Goal: Task Accomplishment & Management: Manage account settings

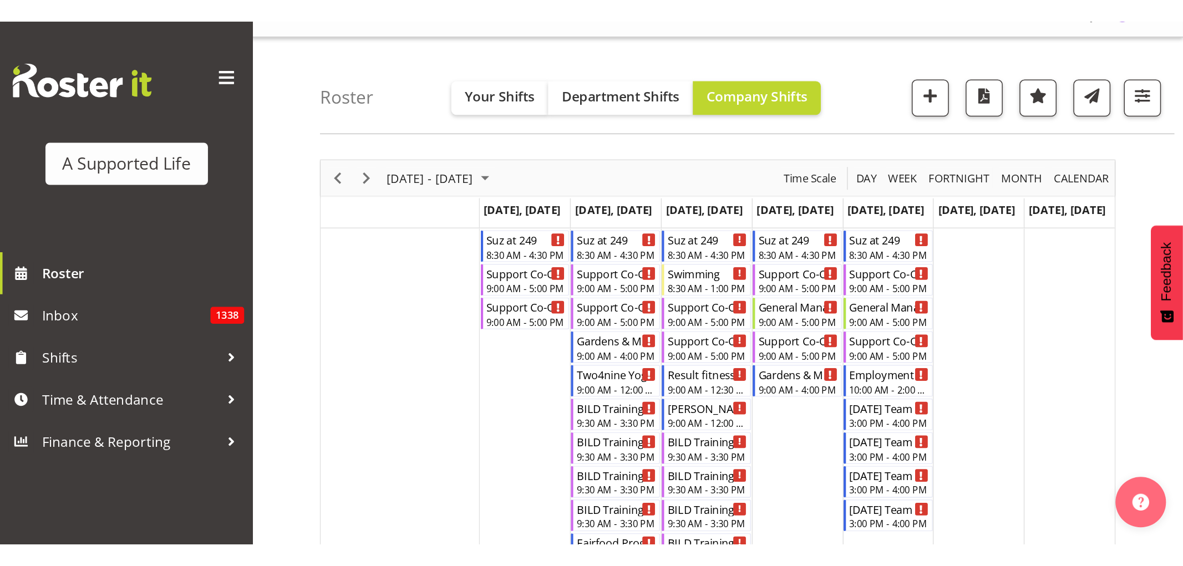
scroll to position [22, 0]
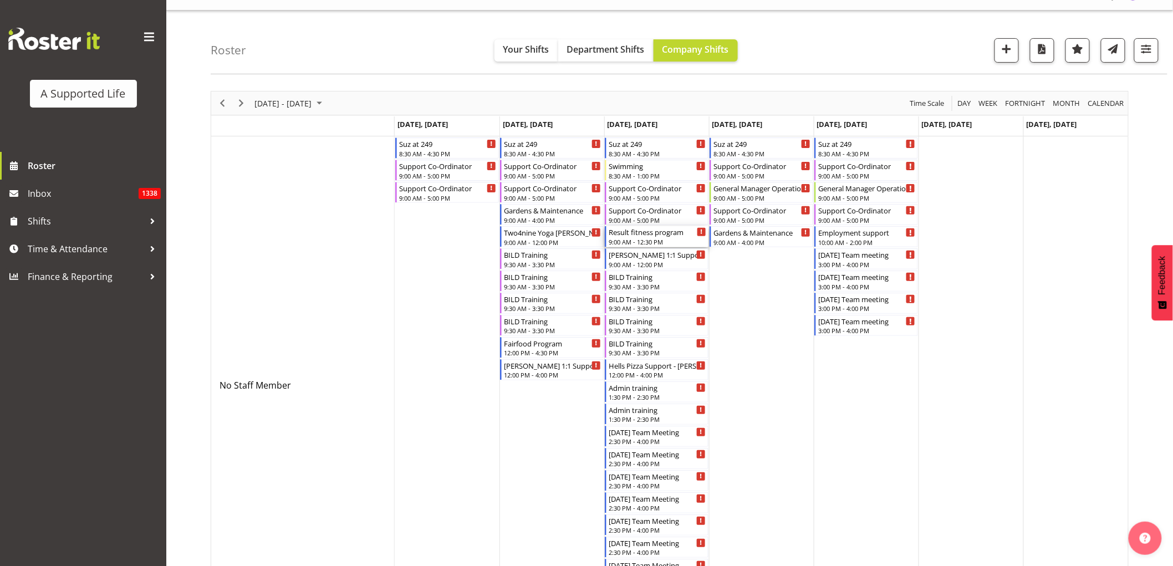
click at [668, 236] on div "Result fitness program" at bounding box center [658, 231] width 98 height 11
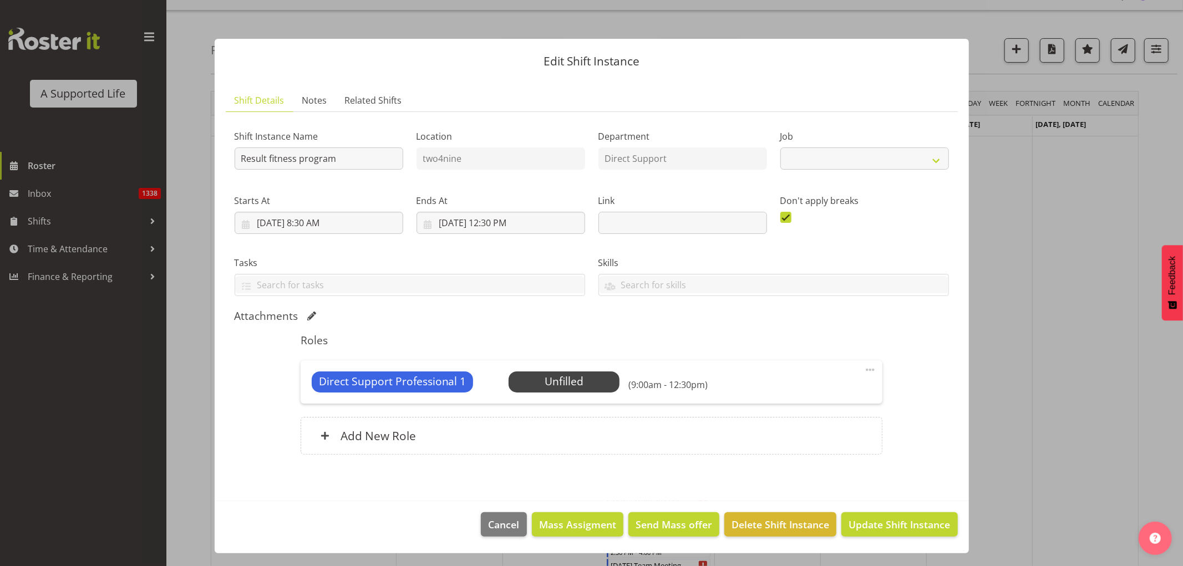
select select "4112"
click at [553, 344] on span "Select Employee" at bounding box center [564, 382] width 83 height 16
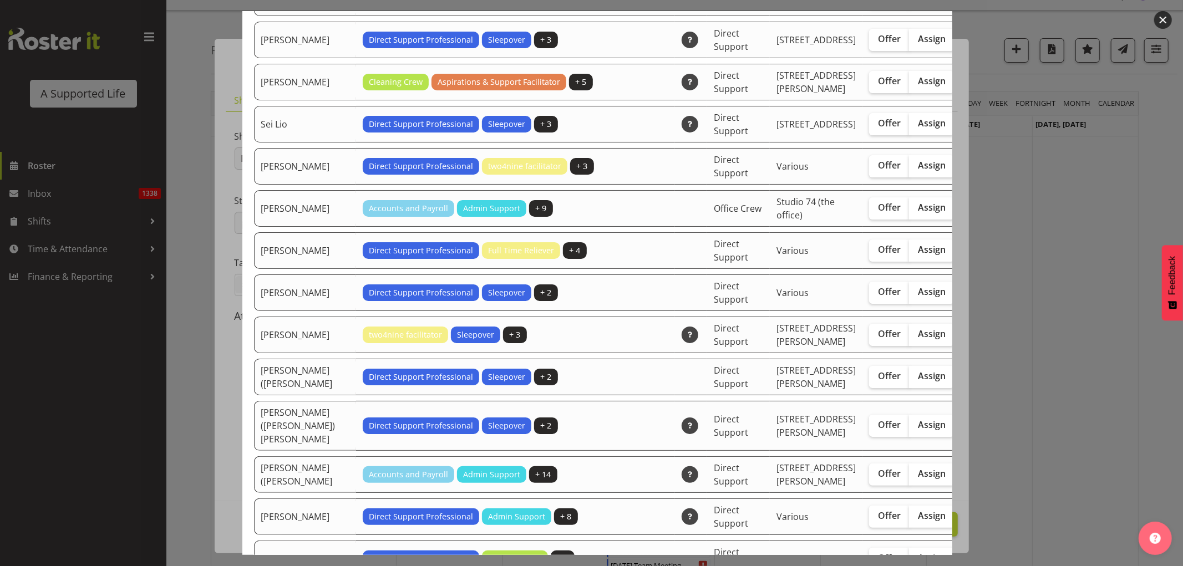
scroll to position [3018, 0]
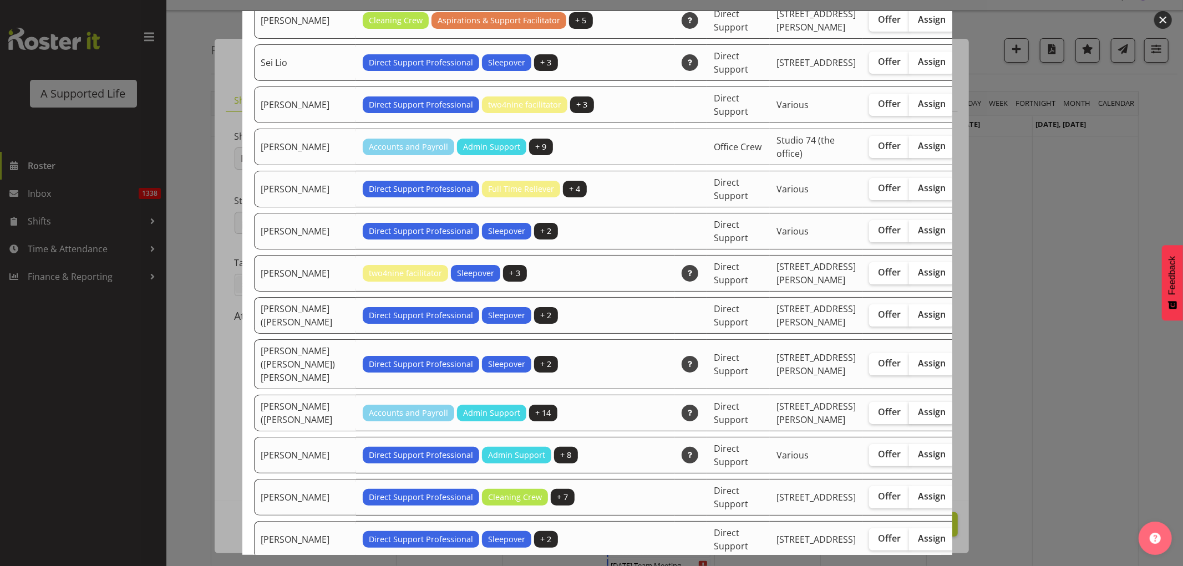
click at [778, 344] on span "Assign" at bounding box center [932, 411] width 28 height 11
click at [778, 344] on input "Assign" at bounding box center [912, 412] width 7 height 7
checkbox input "true"
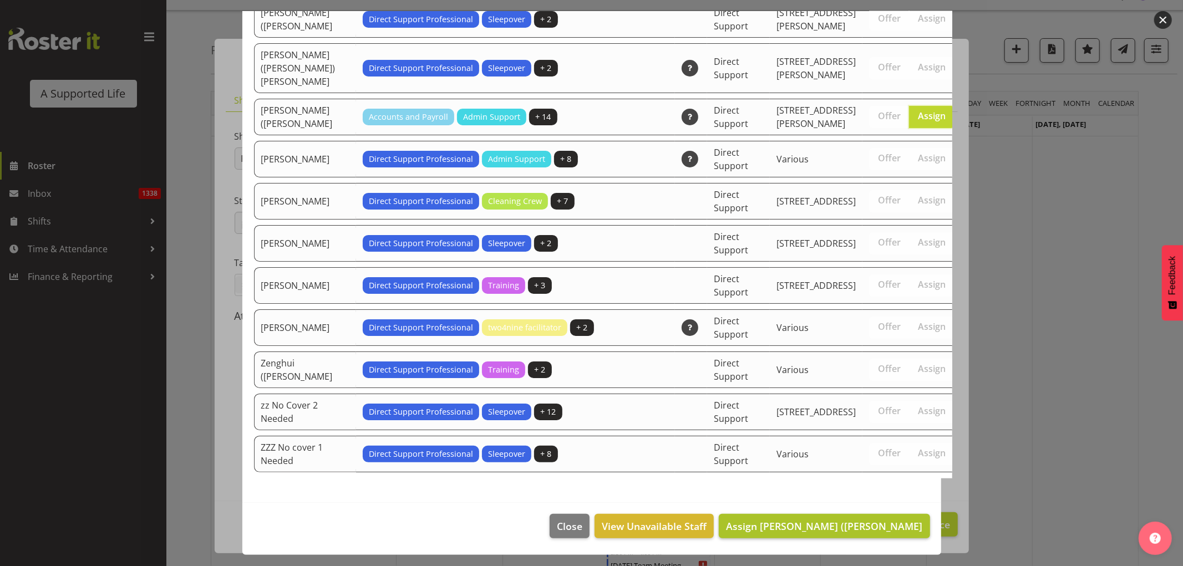
scroll to position [3479, 0]
click at [778, 344] on span "Assign [PERSON_NAME] ([PERSON_NAME]" at bounding box center [824, 525] width 196 height 13
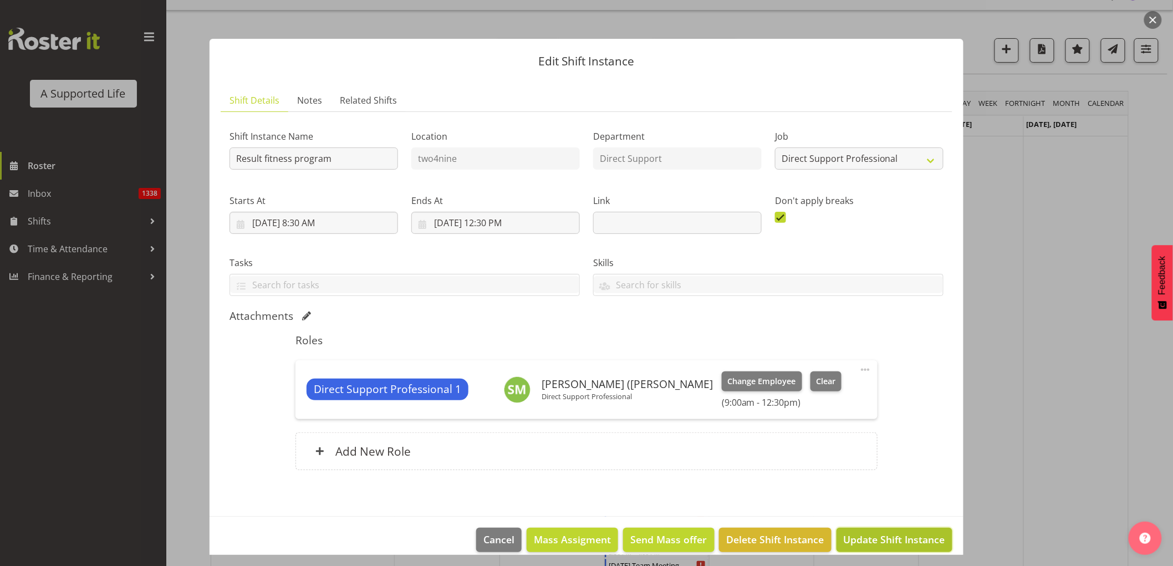
click at [778, 344] on span "Update Shift Instance" at bounding box center [894, 539] width 101 height 14
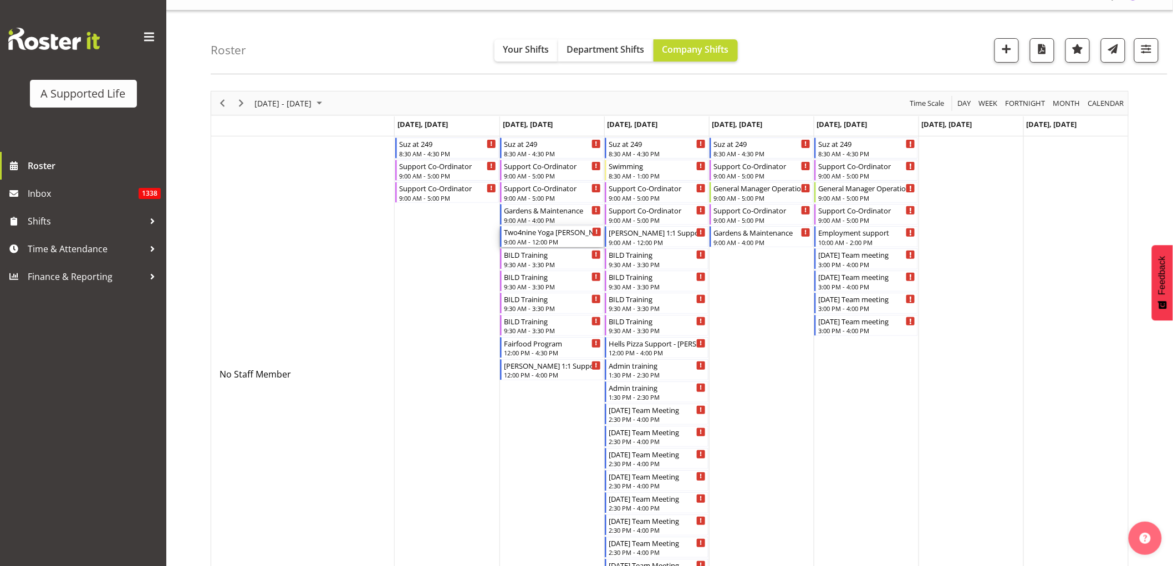
click at [547, 246] on div "Two4nine Yoga [PERSON_NAME] 9:00 AM - 12:00 PM" at bounding box center [553, 236] width 98 height 21
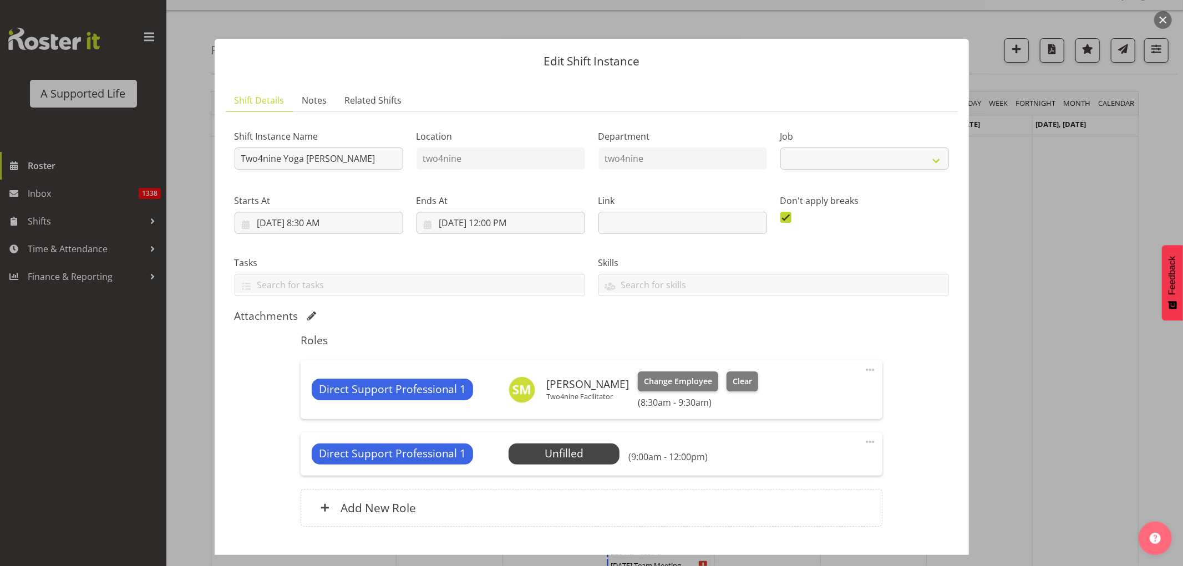
select select "4112"
click at [577, 344] on span "Select Employee" at bounding box center [564, 454] width 83 height 16
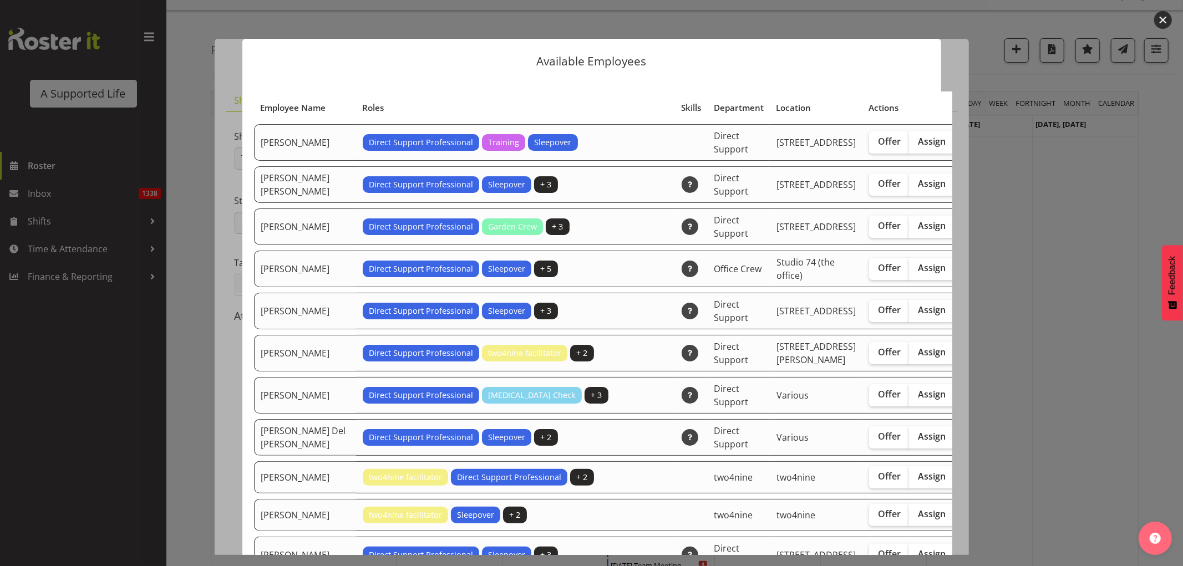
click at [778, 322] on label "Assign" at bounding box center [931, 311] width 45 height 22
click at [778, 314] on input "Assign" at bounding box center [912, 310] width 7 height 7
checkbox input "true"
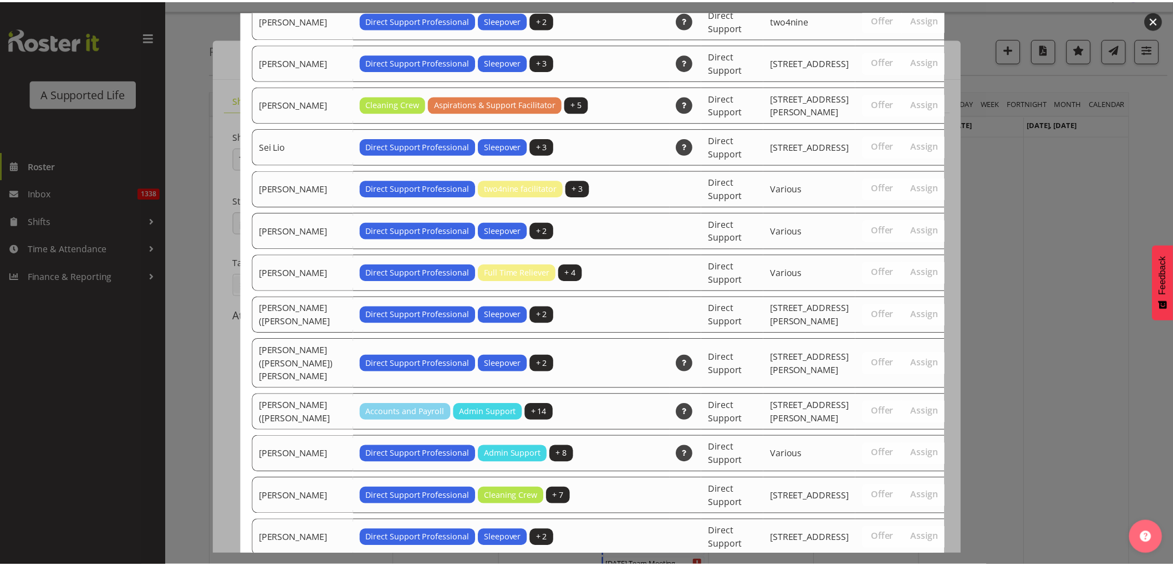
scroll to position [3395, 0]
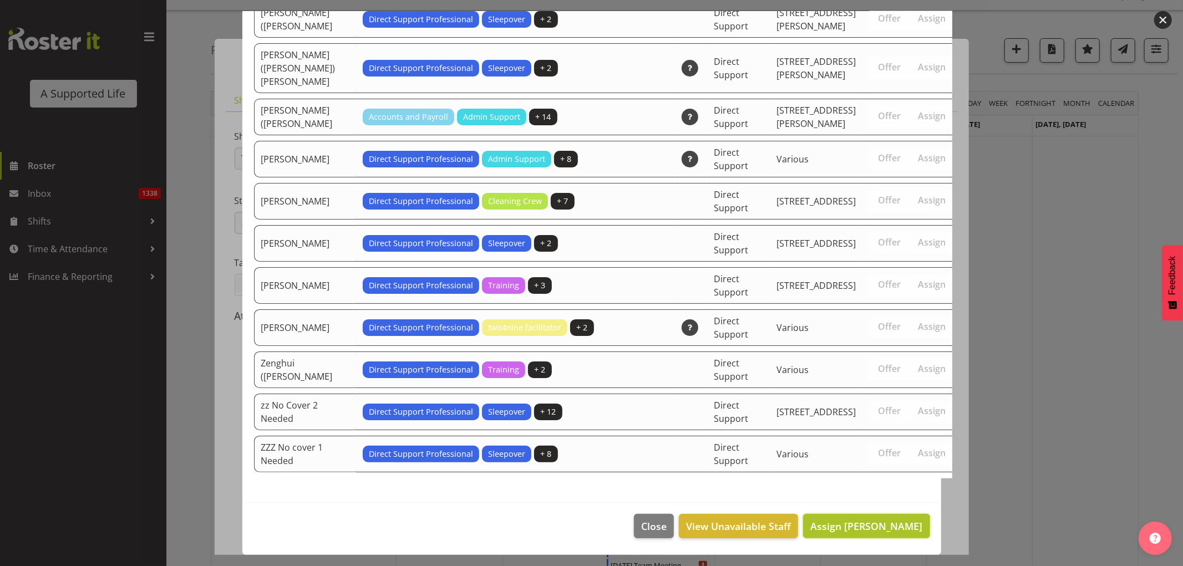
click at [778, 344] on span "Assign [PERSON_NAME]" at bounding box center [866, 525] width 112 height 13
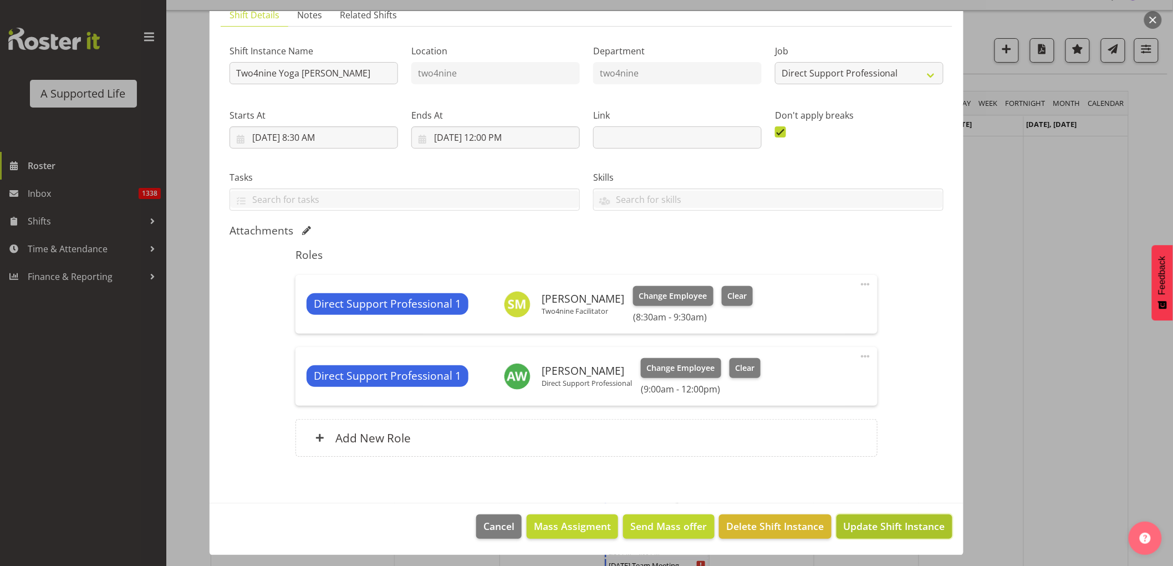
click at [778, 344] on span "Update Shift Instance" at bounding box center [894, 526] width 101 height 14
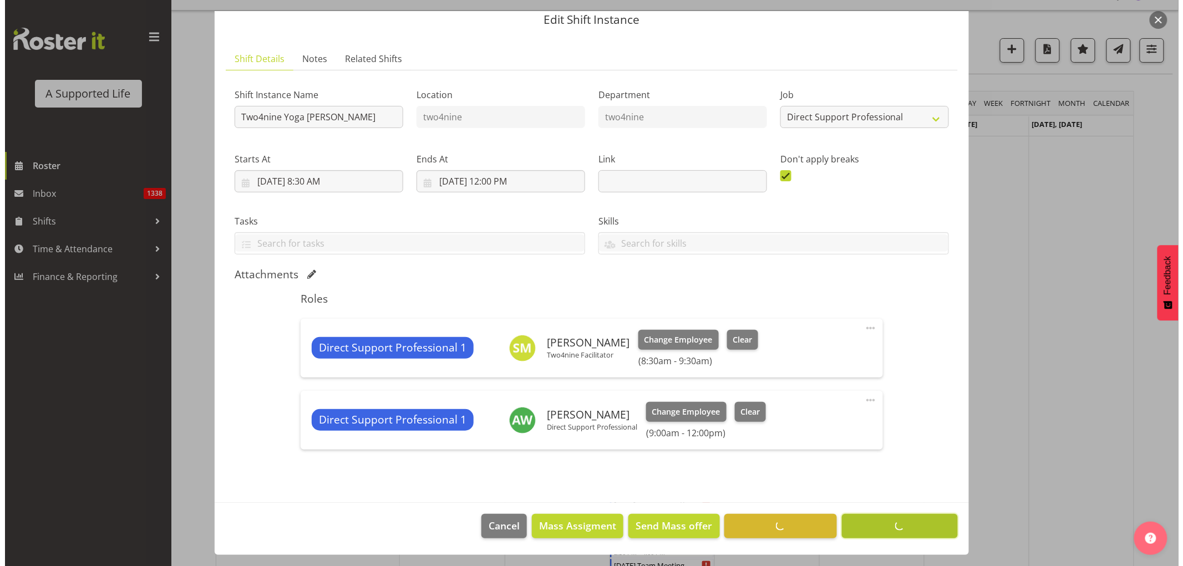
scroll to position [41, 0]
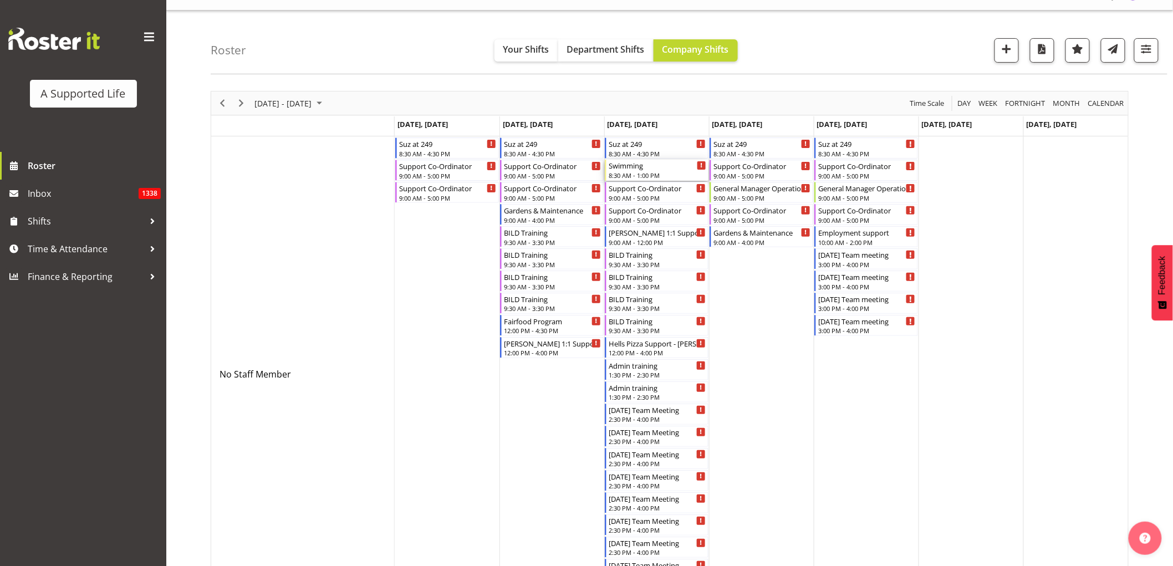
click at [649, 171] on div "8:30 AM - 1:00 PM" at bounding box center [658, 175] width 98 height 9
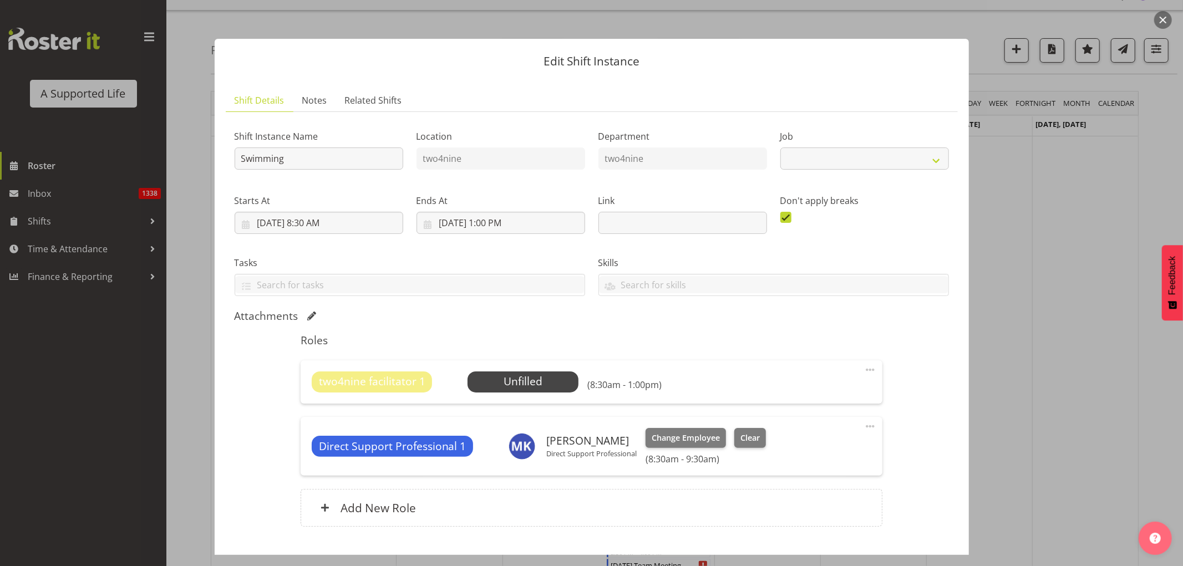
select select "4117"
click at [516, 344] on span "Select Employee" at bounding box center [523, 382] width 83 height 16
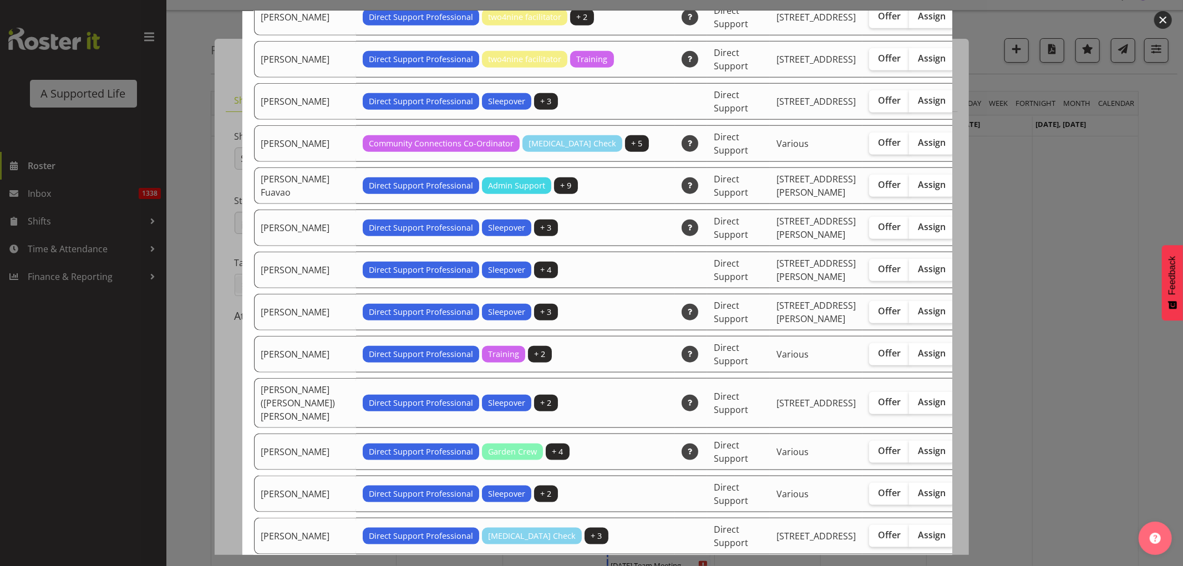
scroll to position [985, 0]
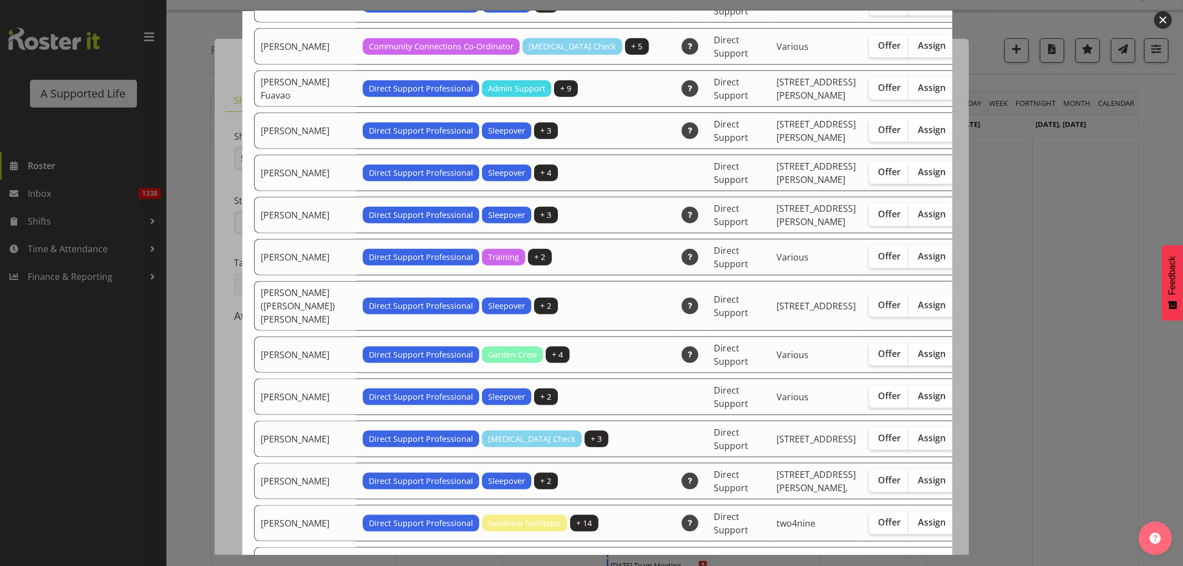
click at [778, 177] on span "Assign" at bounding box center [932, 171] width 28 height 11
click at [778, 176] on input "Assign" at bounding box center [912, 172] width 7 height 7
checkbox input "true"
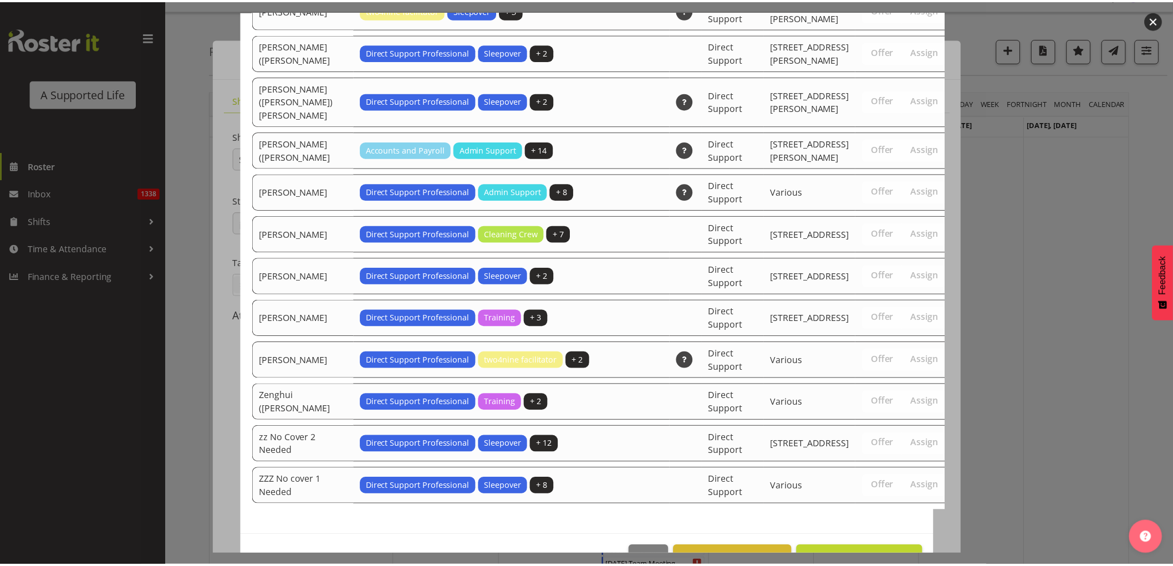
scroll to position [3150, 0]
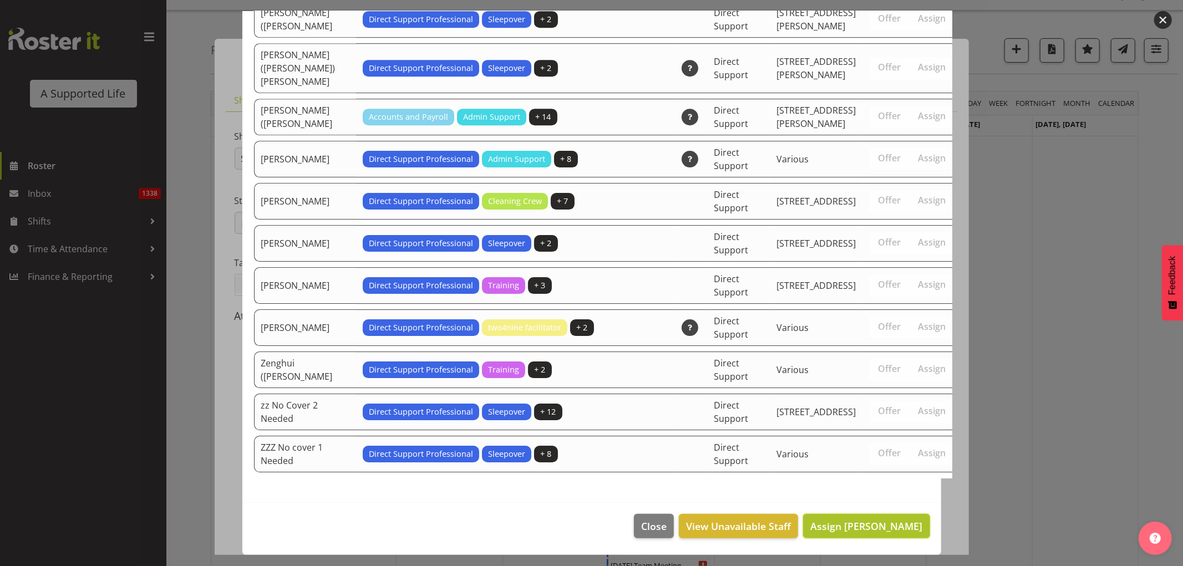
click at [778, 344] on button "Assign [PERSON_NAME]" at bounding box center [866, 526] width 126 height 24
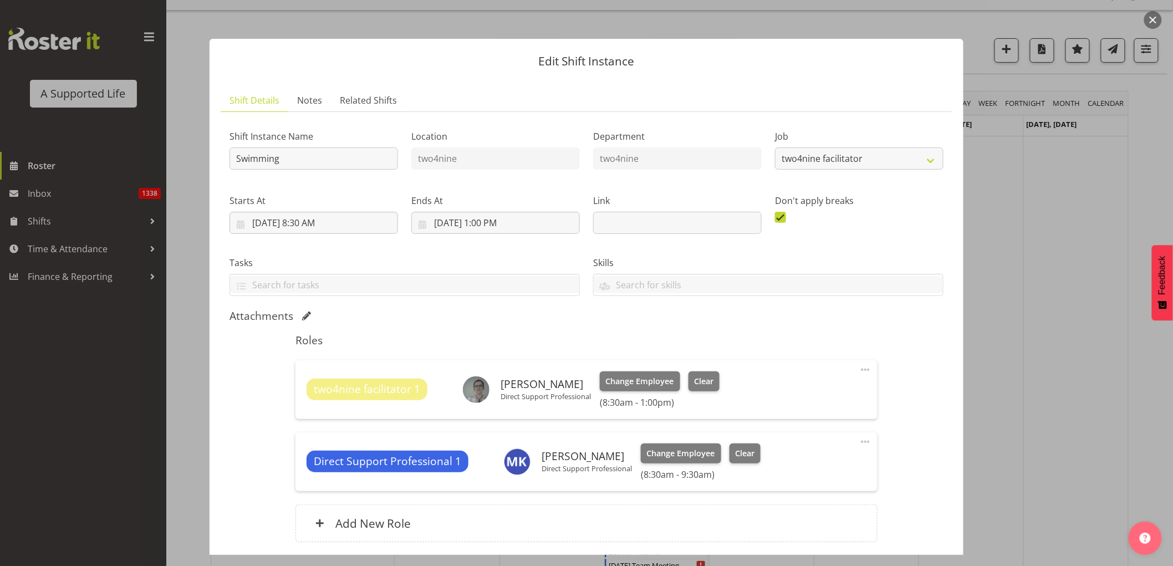
scroll to position [85, 0]
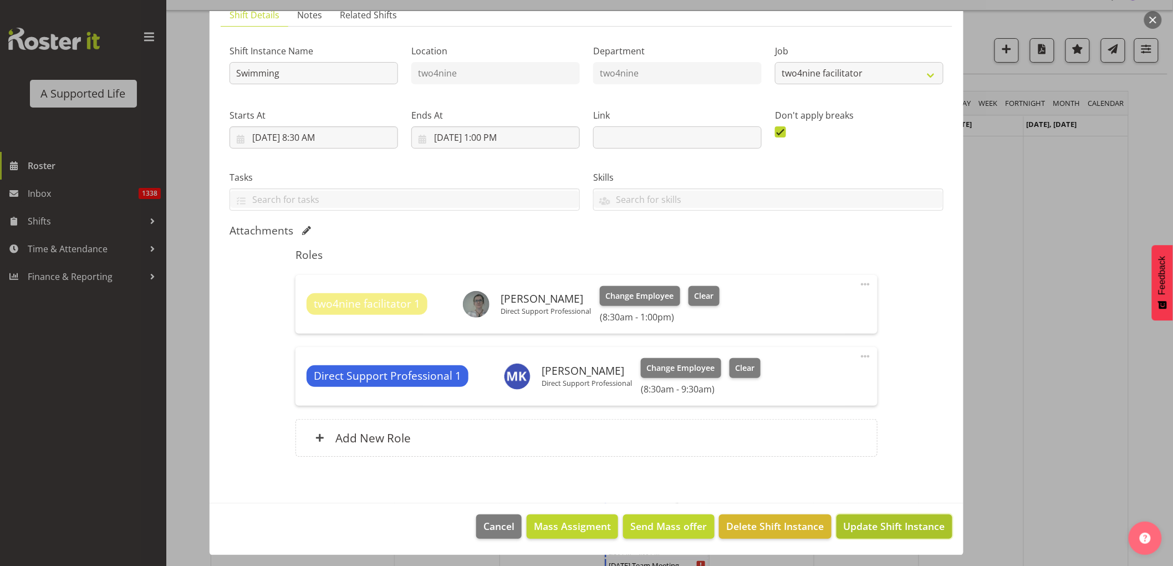
click at [778, 344] on span "Update Shift Instance" at bounding box center [894, 526] width 101 height 14
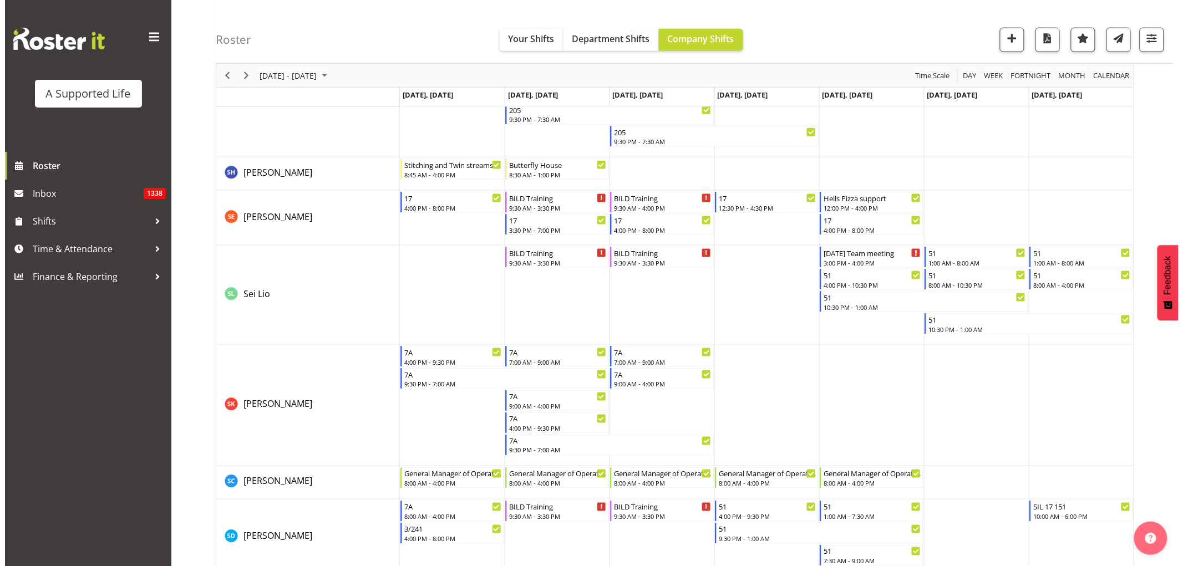
scroll to position [5751, 0]
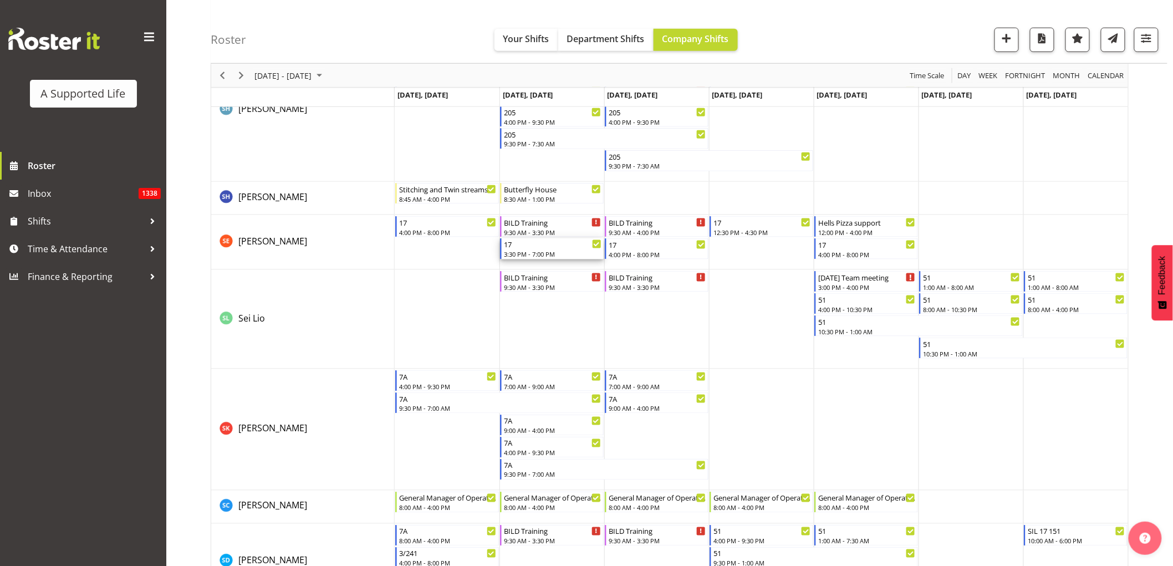
click at [551, 251] on div "3:30 PM - 7:00 PM" at bounding box center [553, 253] width 98 height 9
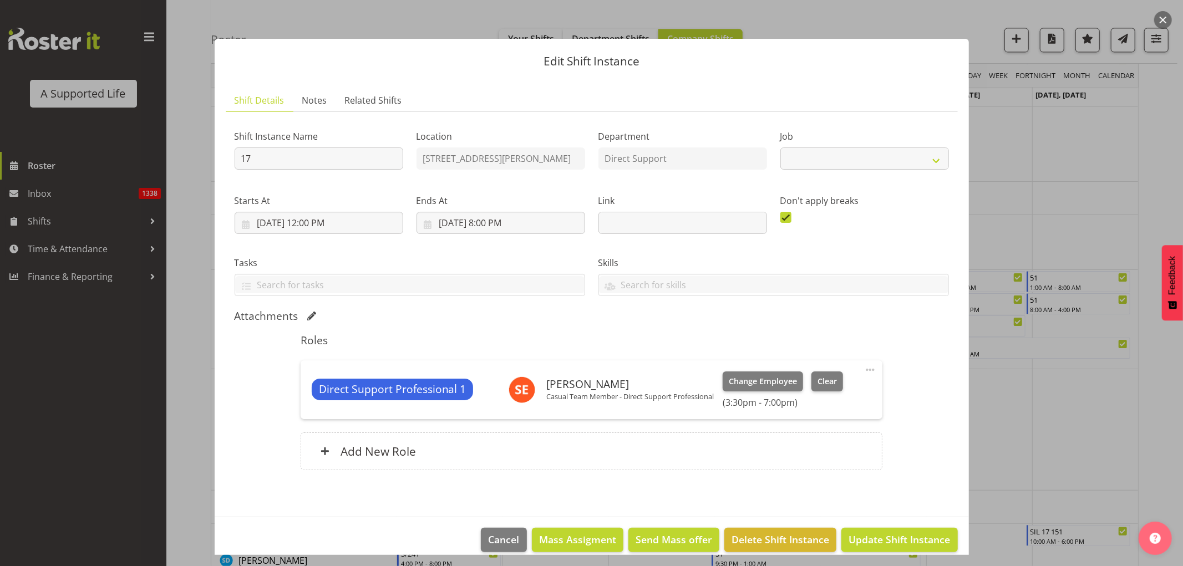
select select "4112"
click at [778, 344] on span at bounding box center [869, 369] width 13 height 13
click at [778, 344] on link "Edit" at bounding box center [823, 396] width 106 height 20
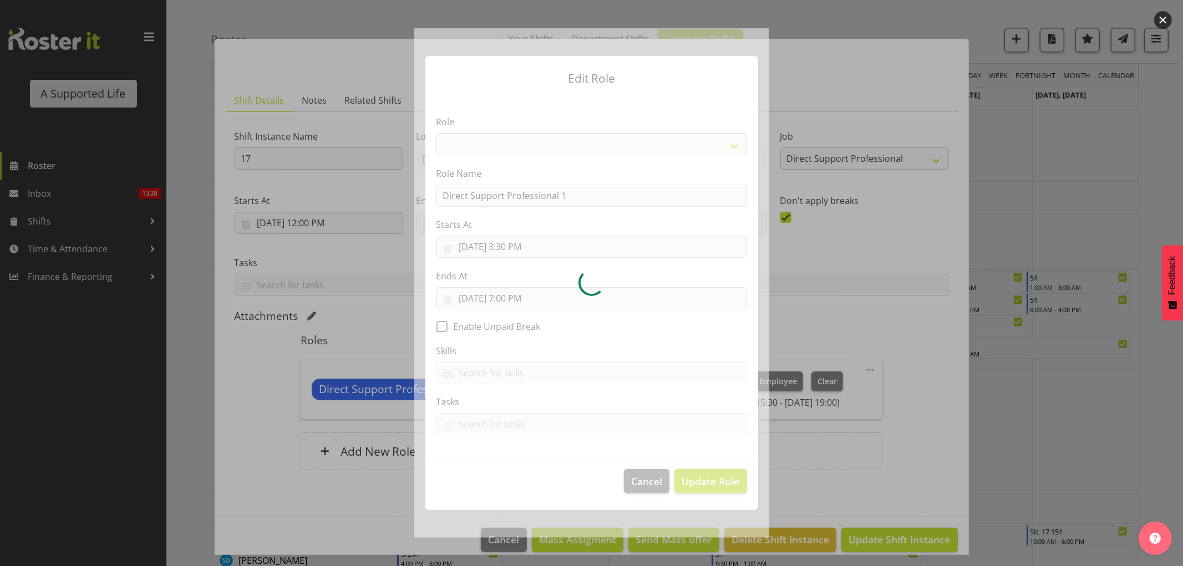
select select "519"
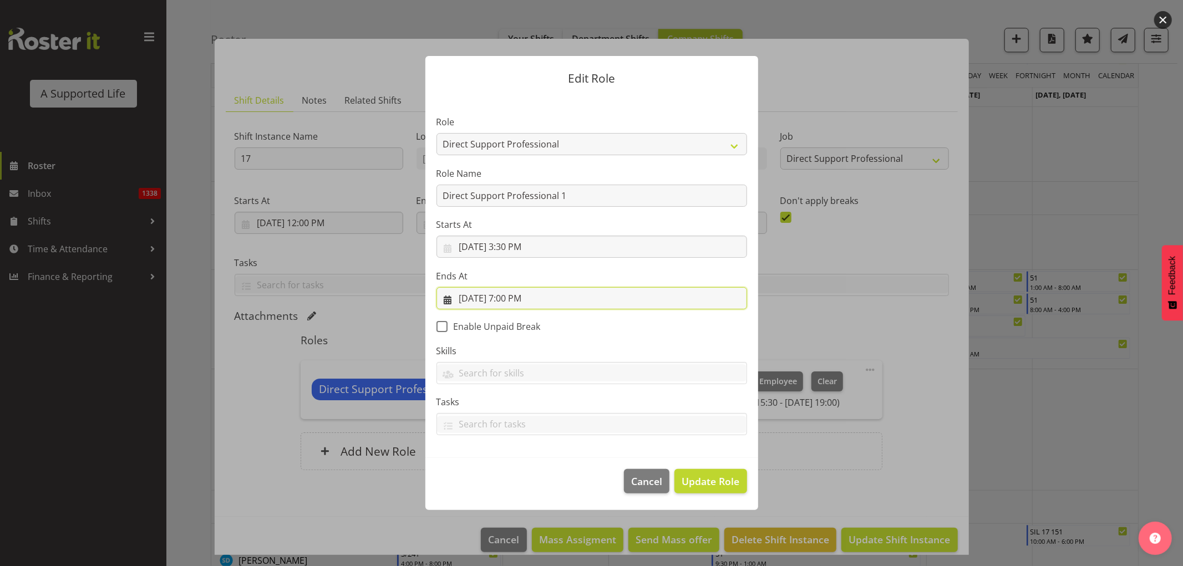
click at [519, 301] on input "[DATE] 7:00 PM" at bounding box center [591, 298] width 310 height 22
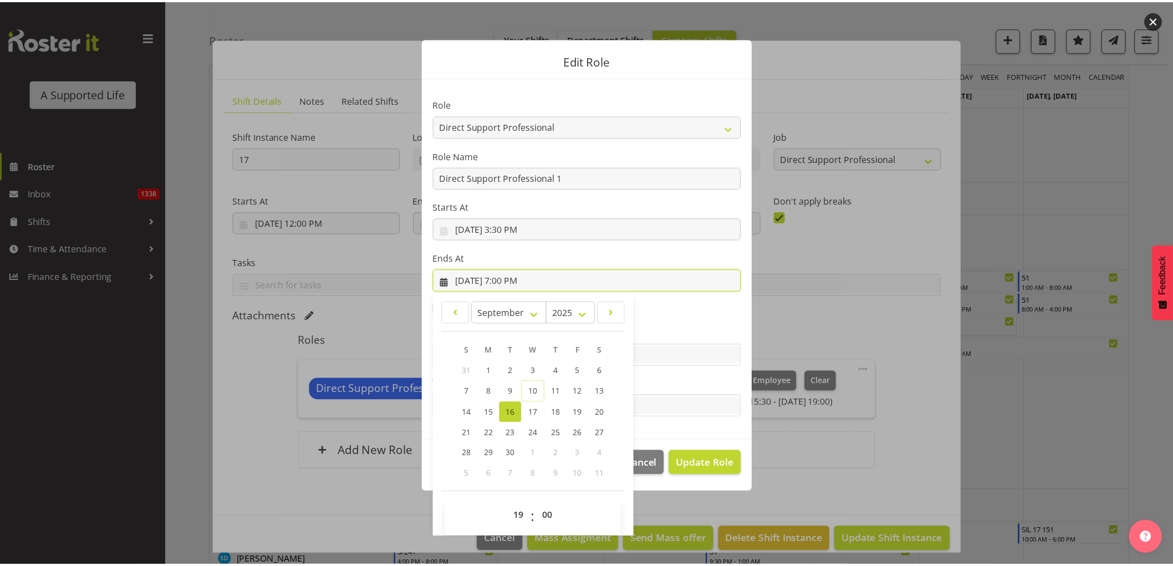
scroll to position [24, 0]
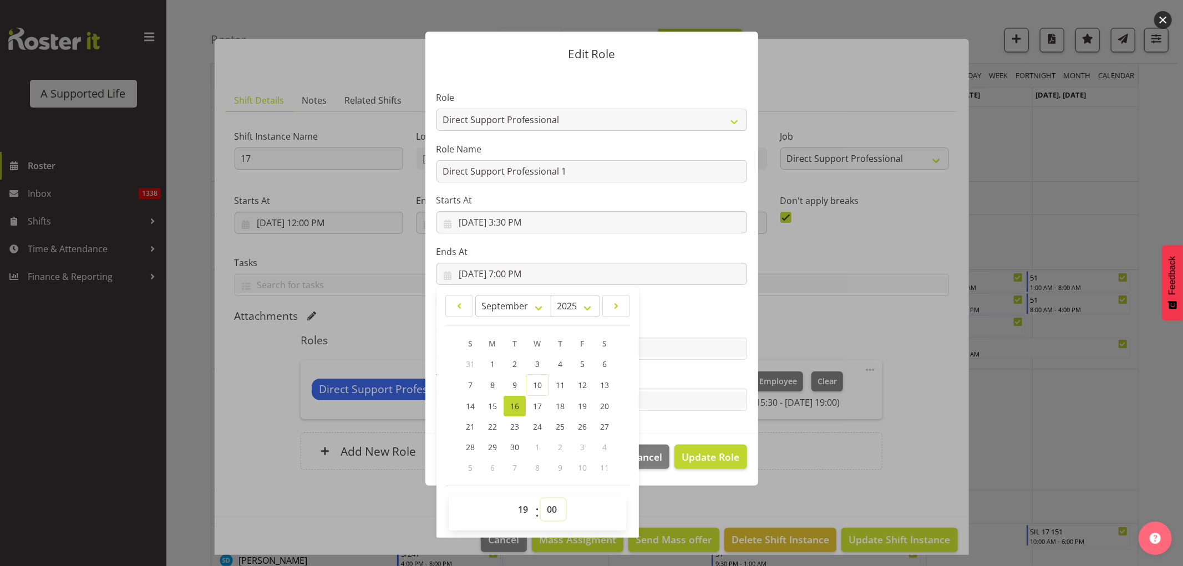
click at [549, 344] on select "00 01 02 03 04 05 06 07 08 09 10 11 12 13 14 15 16 17 18 19 20 21 22 23 24 25 2…" at bounding box center [553, 509] width 25 height 22
click at [541, 344] on select "00 01 02 03 04 05 06 07 08 09 10 11 12 13 14 15 16 17 18 19 20 21 22 23 24 25 2…" at bounding box center [553, 509] width 25 height 22
click at [711, 344] on span "Update Role" at bounding box center [710, 457] width 58 height 14
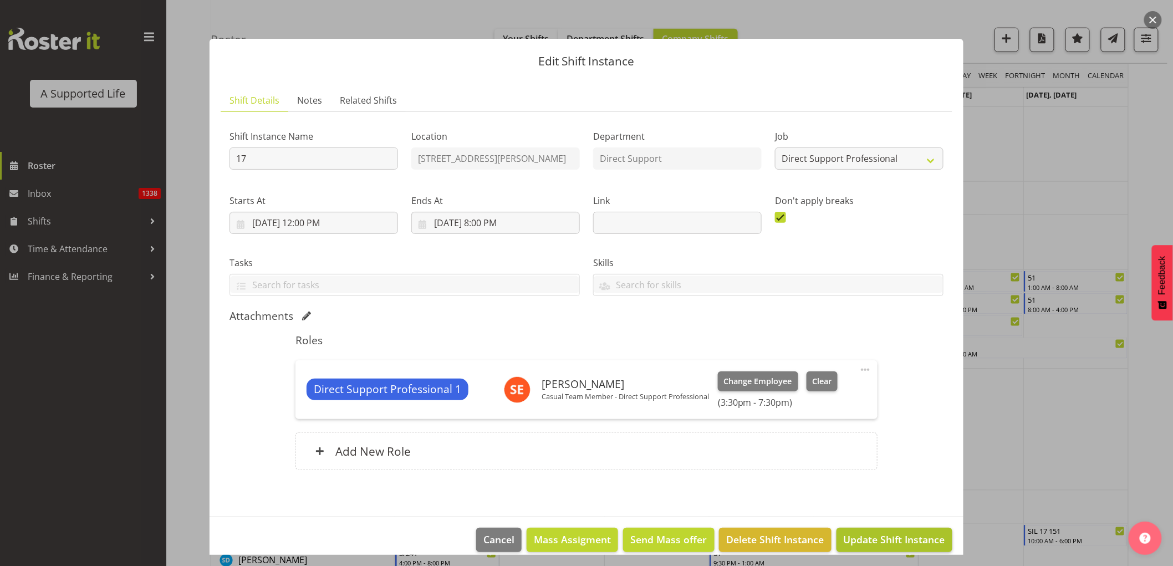
scroll to position [0, 0]
click at [778, 344] on span "Update Shift Instance" at bounding box center [894, 539] width 101 height 14
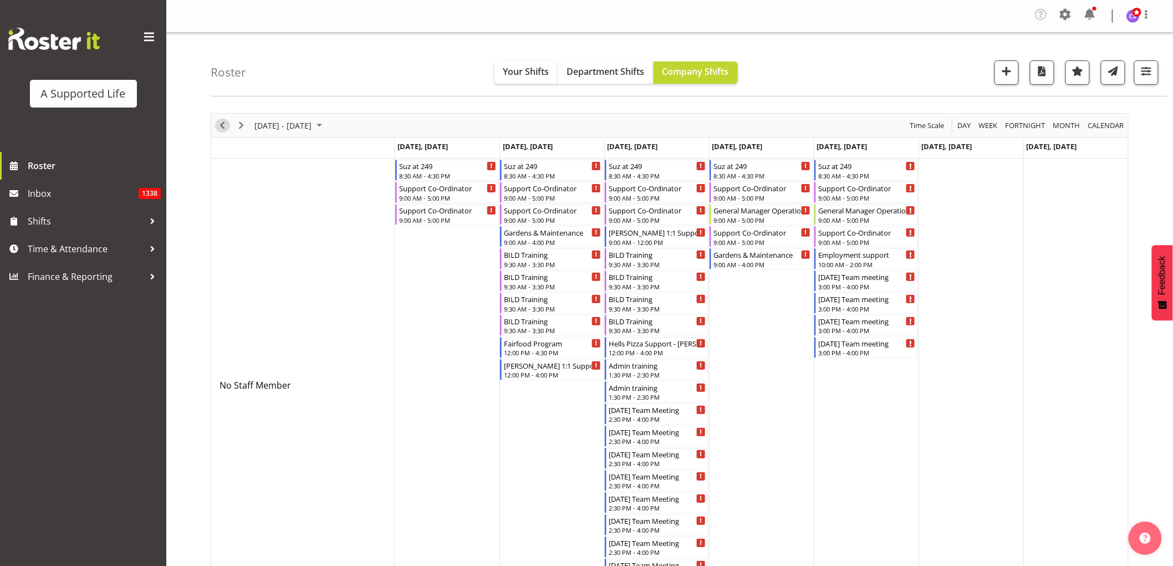
drag, startPoint x: 220, startPoint y: 126, endPoint x: 983, endPoint y: 212, distance: 767.6
click at [220, 126] on span "Previous" at bounding box center [222, 126] width 13 height 14
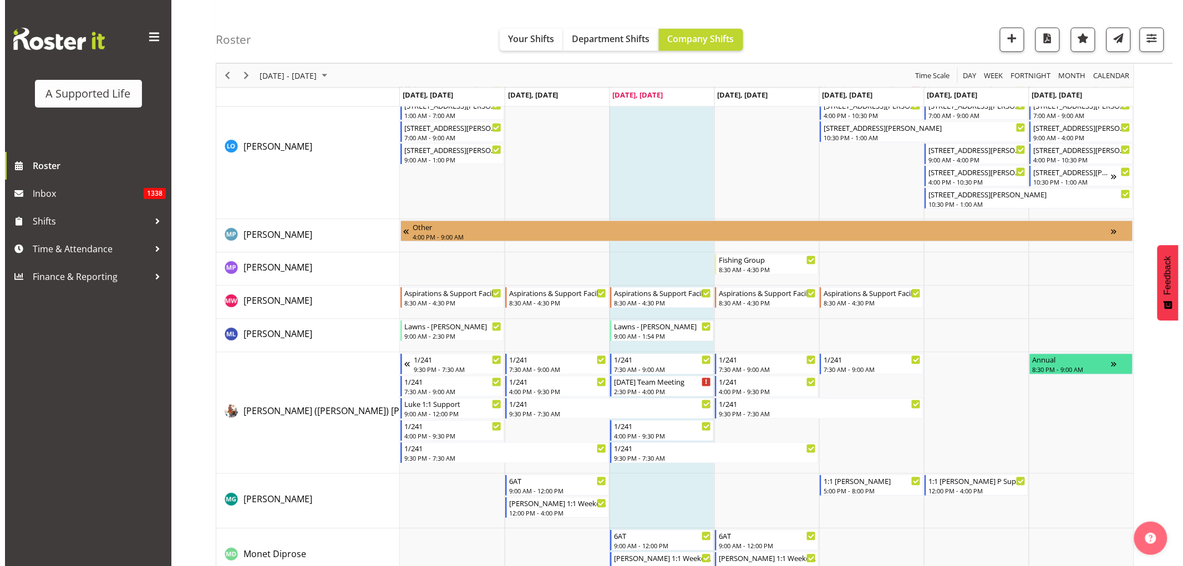
scroll to position [4250, 0]
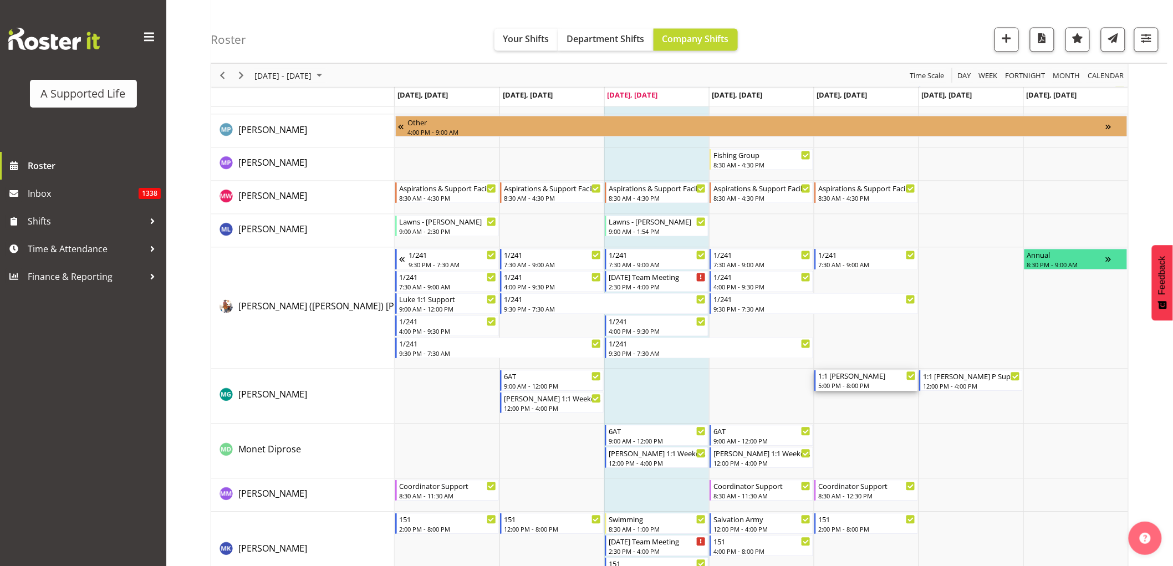
click at [778, 344] on div "1:1 [PERSON_NAME]" at bounding box center [867, 375] width 98 height 11
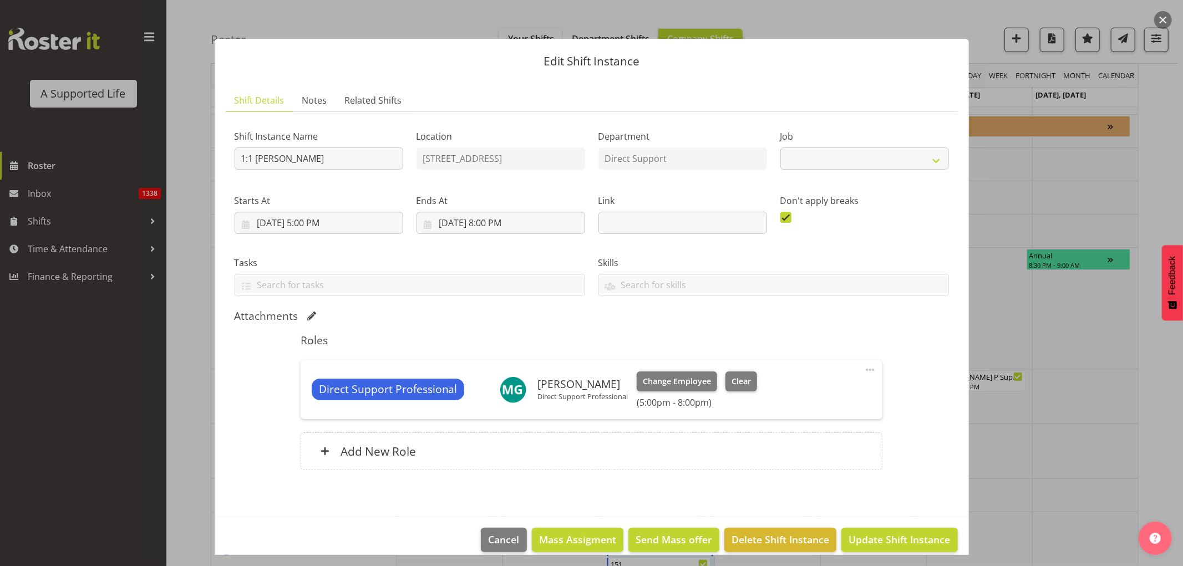
select select "4112"
click at [745, 344] on span "Clear" at bounding box center [740, 381] width 19 height 12
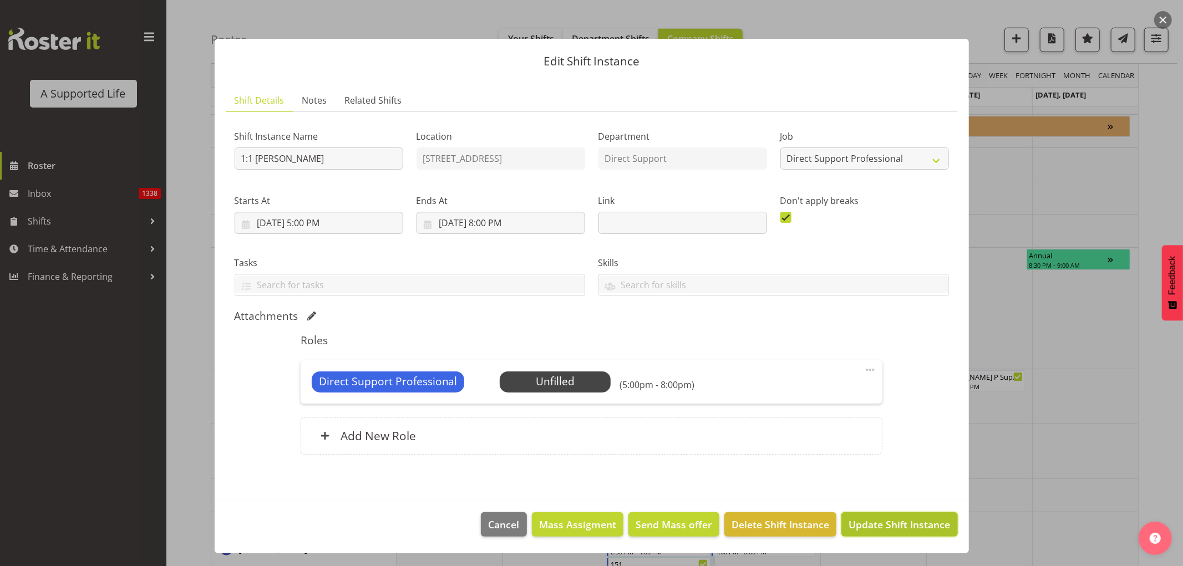
click at [778, 344] on span "Update Shift Instance" at bounding box center [898, 524] width 101 height 14
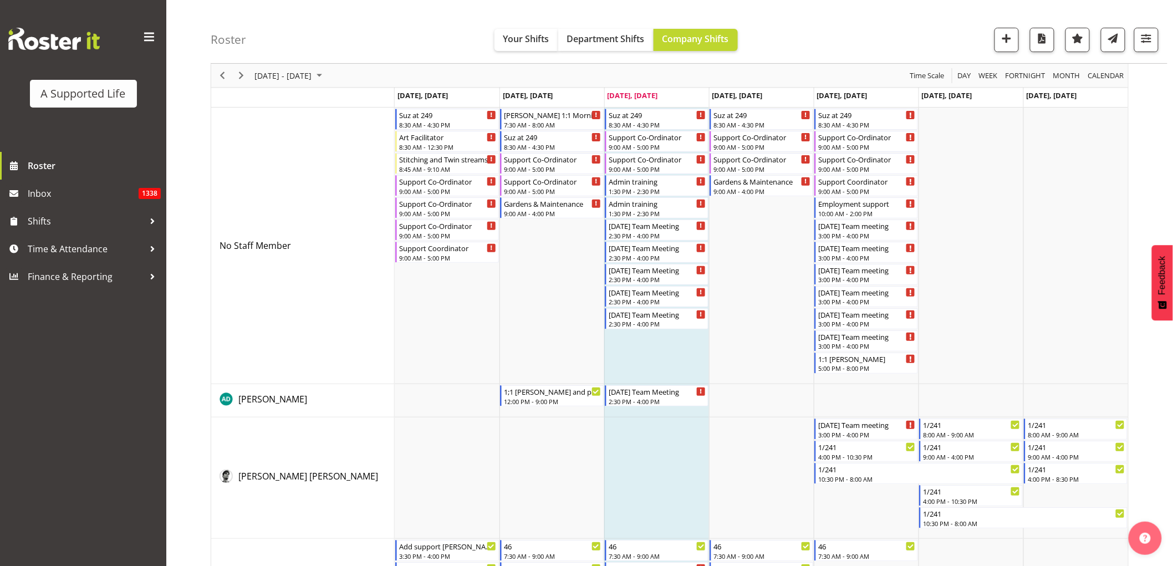
scroll to position [22, 0]
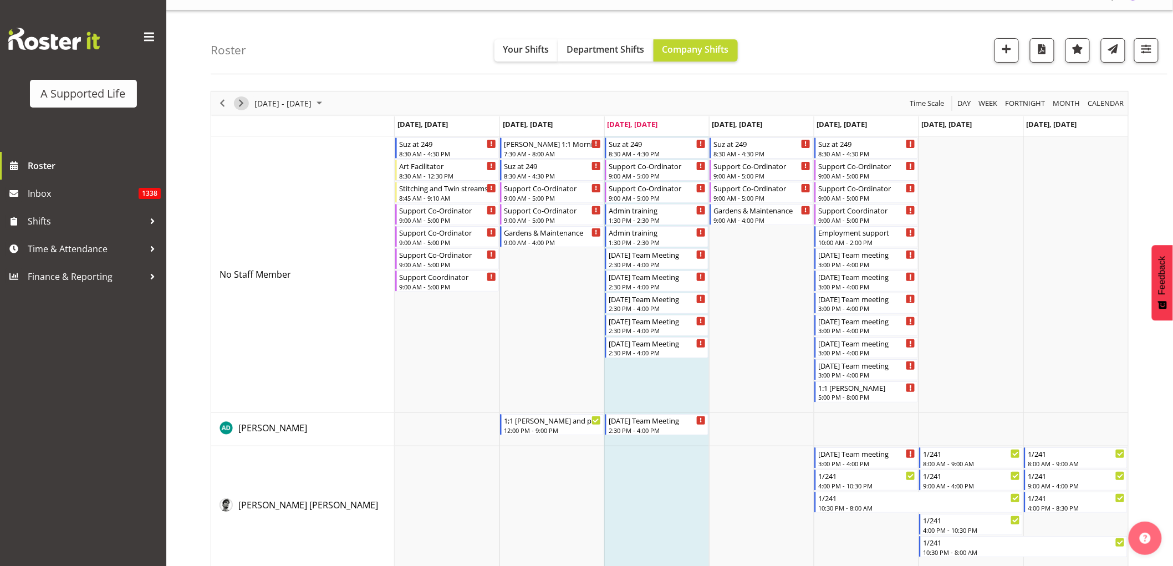
drag, startPoint x: 241, startPoint y: 96, endPoint x: 663, endPoint y: 225, distance: 441.1
click at [241, 96] on span "Next" at bounding box center [241, 103] width 13 height 14
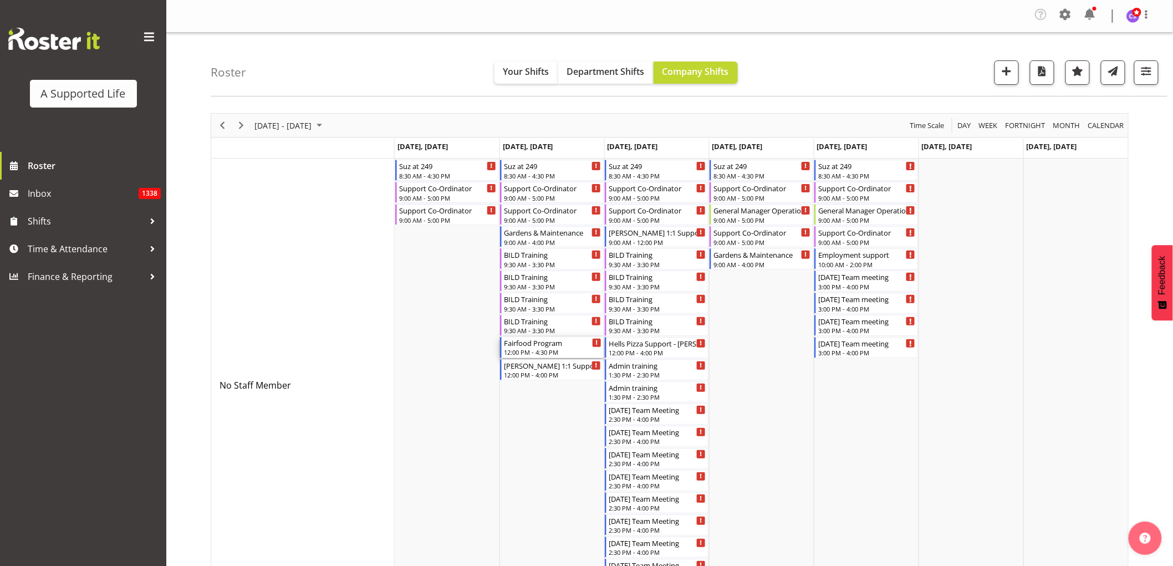
click at [561, 344] on div "Fairfood Program" at bounding box center [553, 342] width 98 height 11
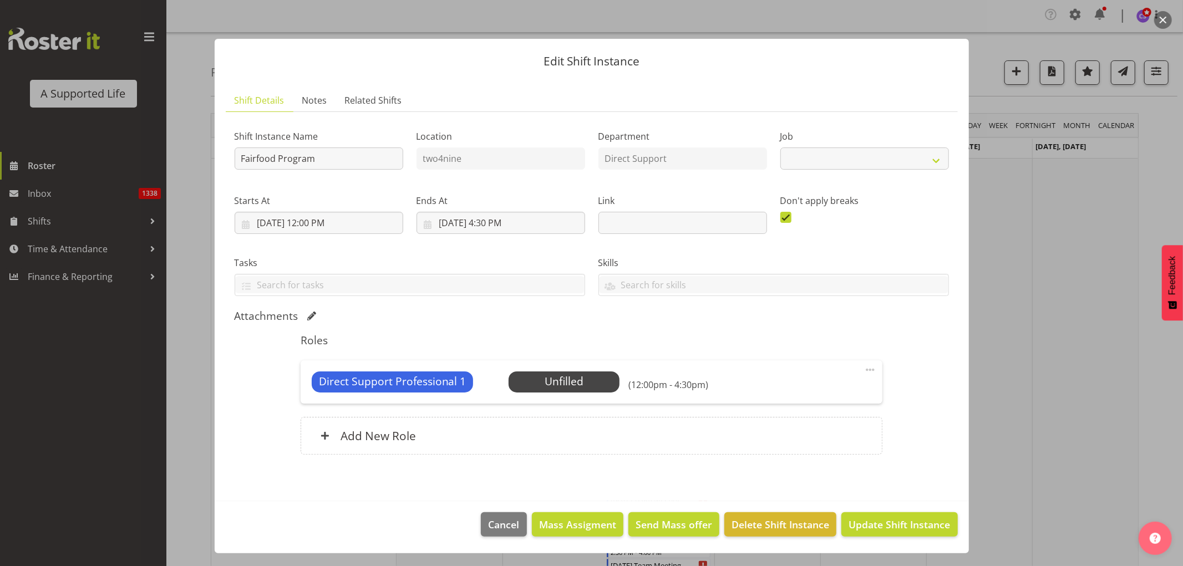
select select "4112"
click at [554, 344] on span "Select Employee" at bounding box center [564, 382] width 83 height 16
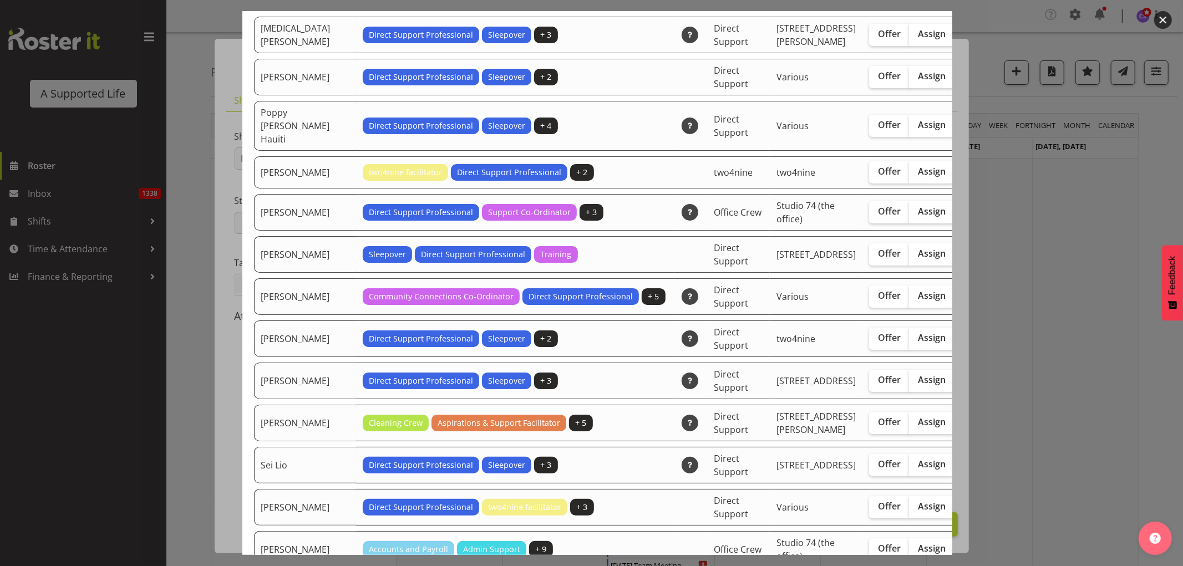
scroll to position [2648, 0]
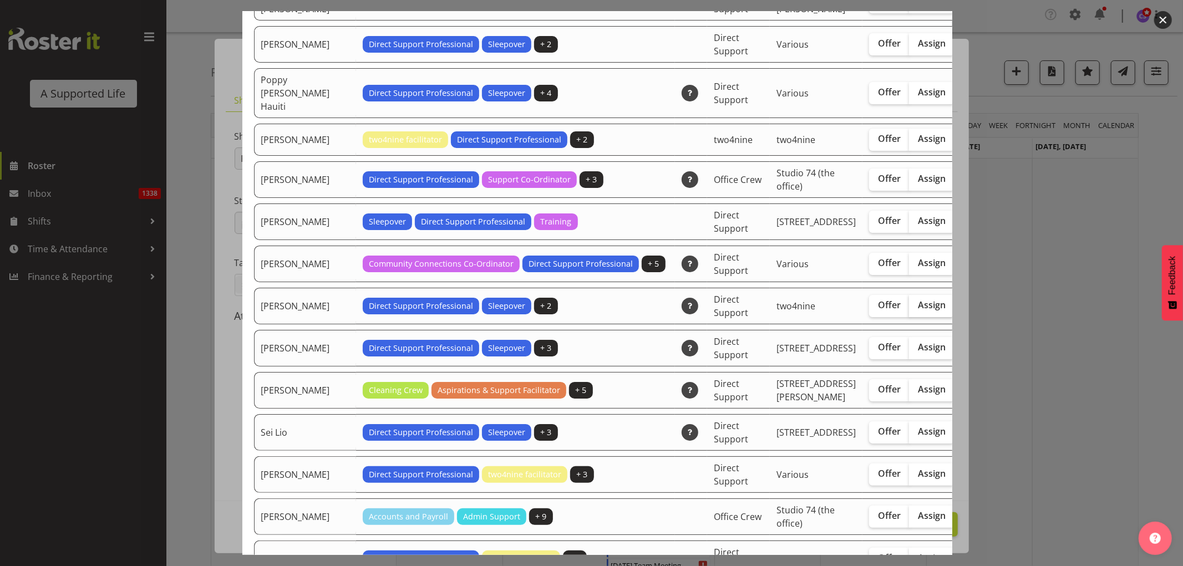
click at [778, 310] on span "Assign" at bounding box center [932, 304] width 28 height 11
click at [778, 309] on input "Assign" at bounding box center [912, 305] width 7 height 7
checkbox input "true"
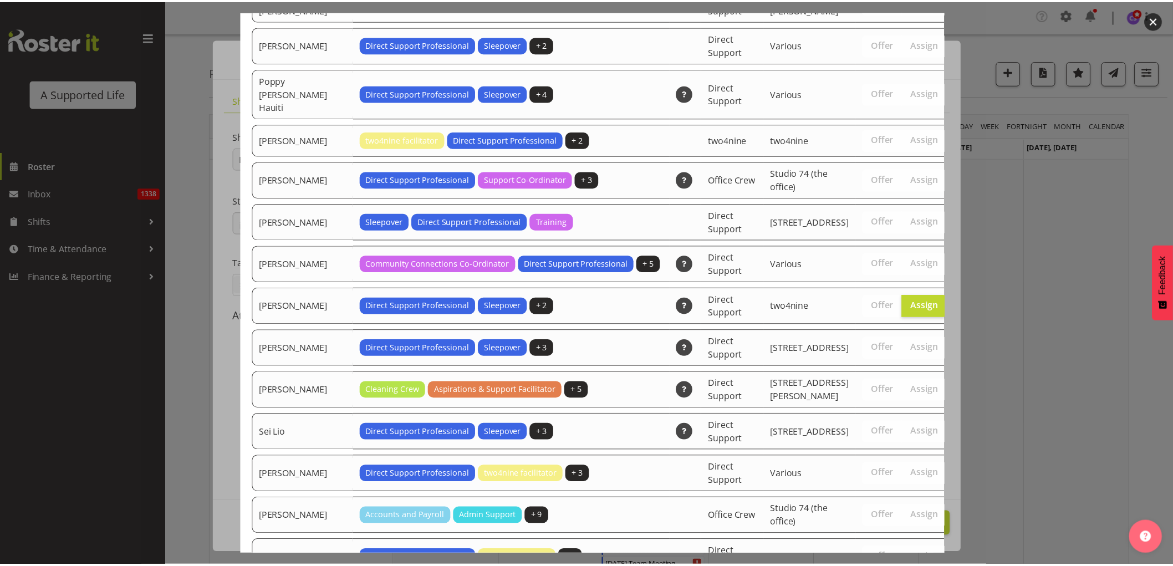
scroll to position [3479, 0]
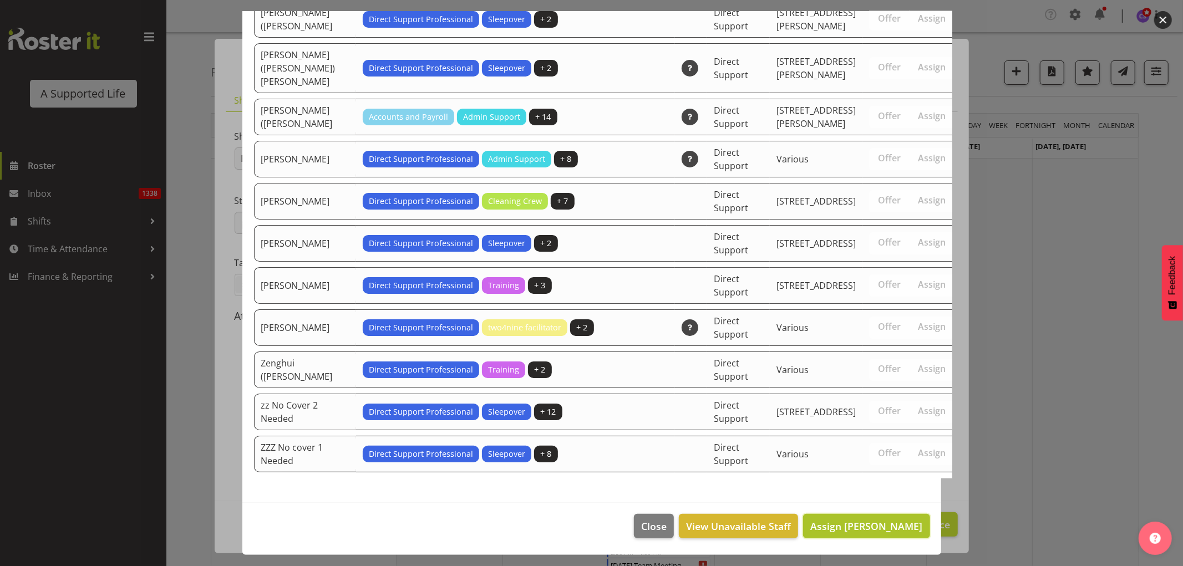
click at [778, 344] on span "Assign [PERSON_NAME]" at bounding box center [866, 525] width 112 height 13
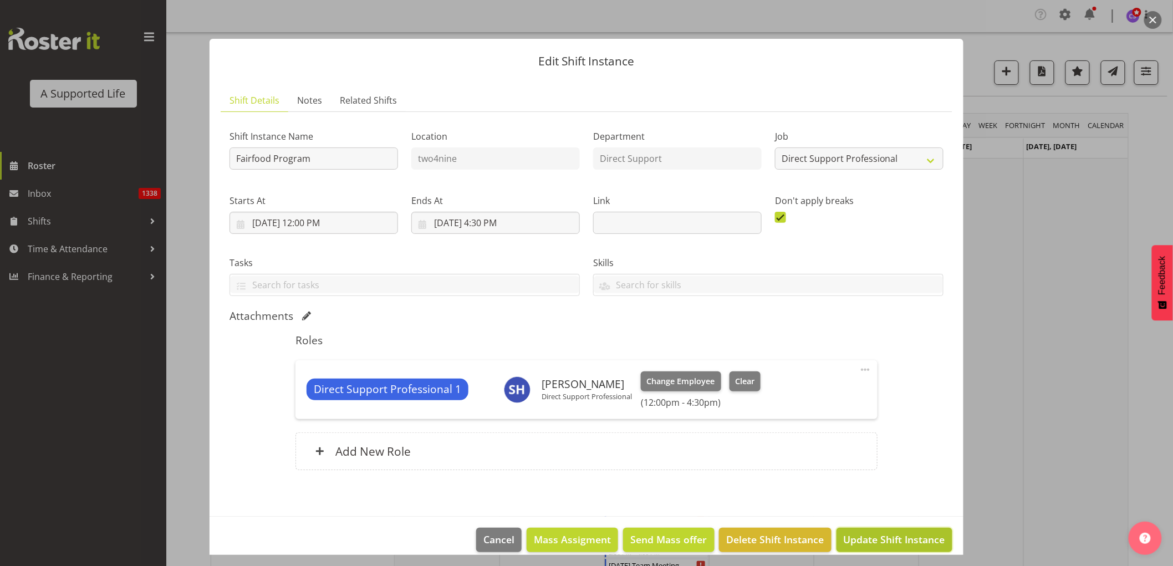
click at [778, 344] on span "Update Shift Instance" at bounding box center [894, 539] width 101 height 14
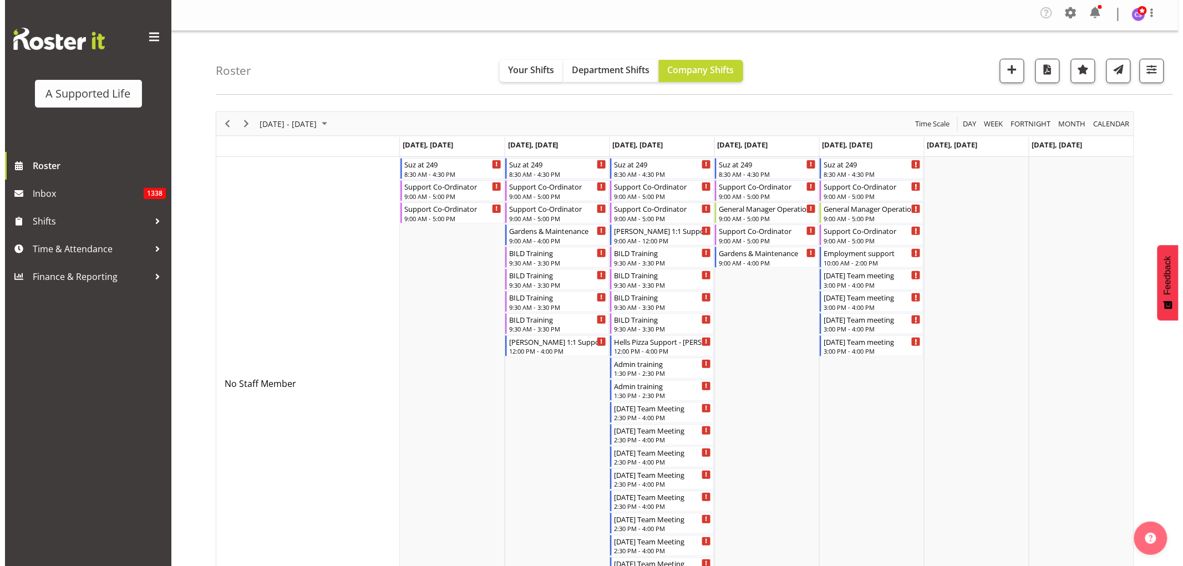
scroll to position [0, 0]
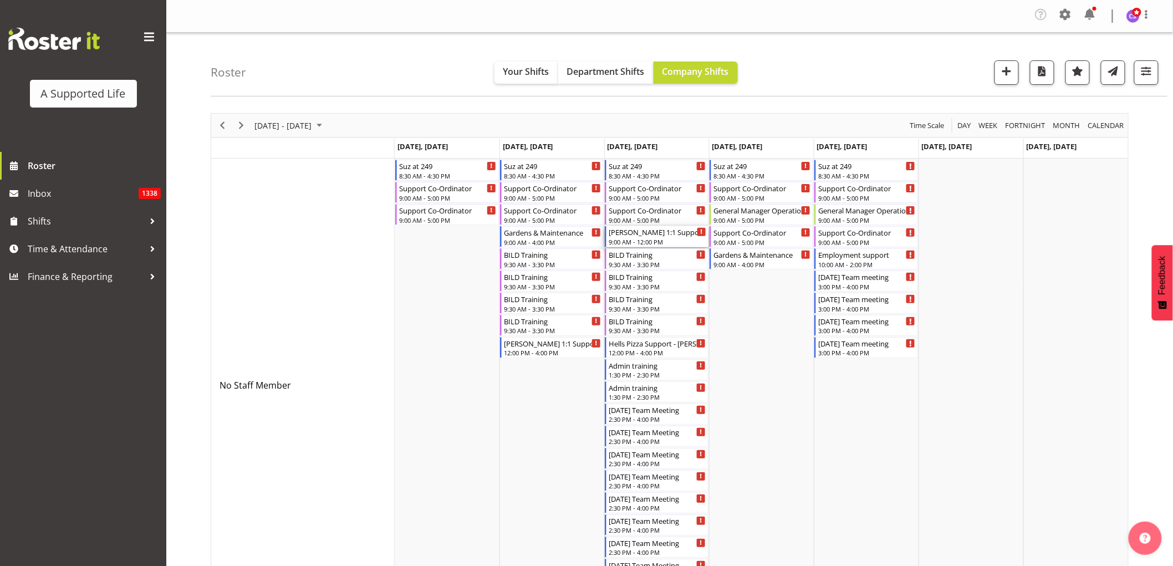
click at [667, 236] on div "[PERSON_NAME] 1:1 Support" at bounding box center [658, 231] width 98 height 11
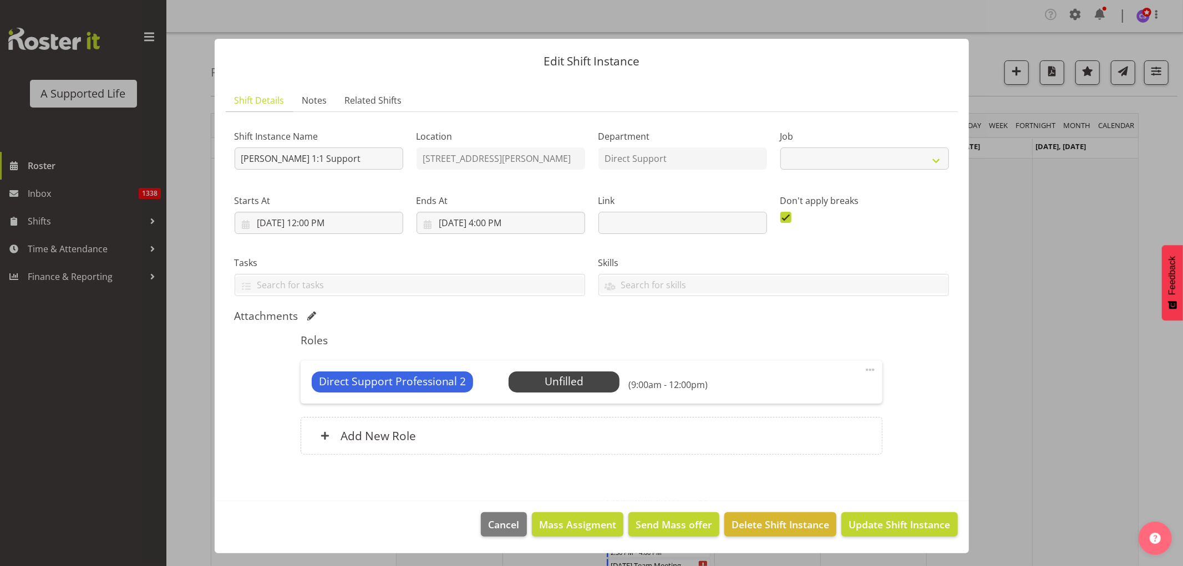
select select "4112"
click at [555, 344] on span "Select Employee" at bounding box center [564, 382] width 83 height 16
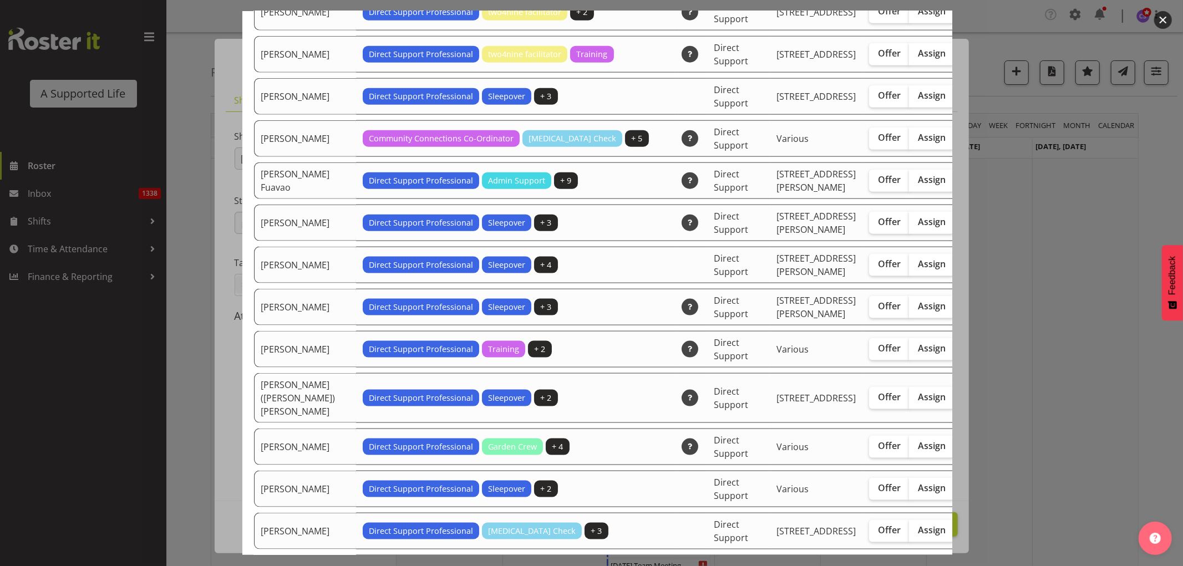
scroll to position [1109, 0]
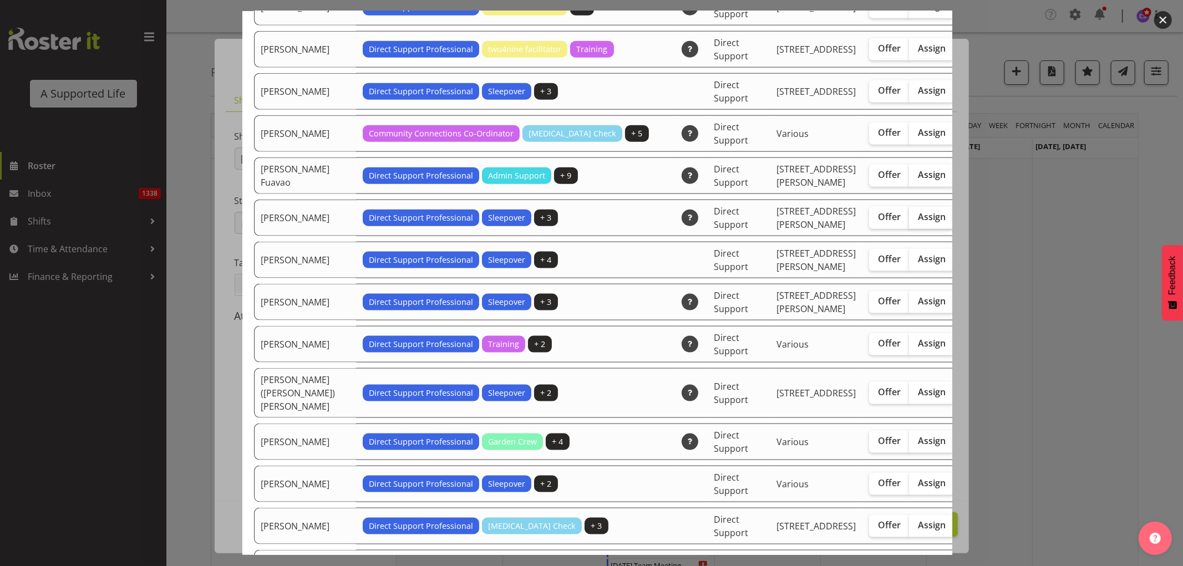
click at [778, 222] on span "Assign" at bounding box center [932, 216] width 28 height 11
click at [778, 221] on input "Assign" at bounding box center [912, 216] width 7 height 7
checkbox input "true"
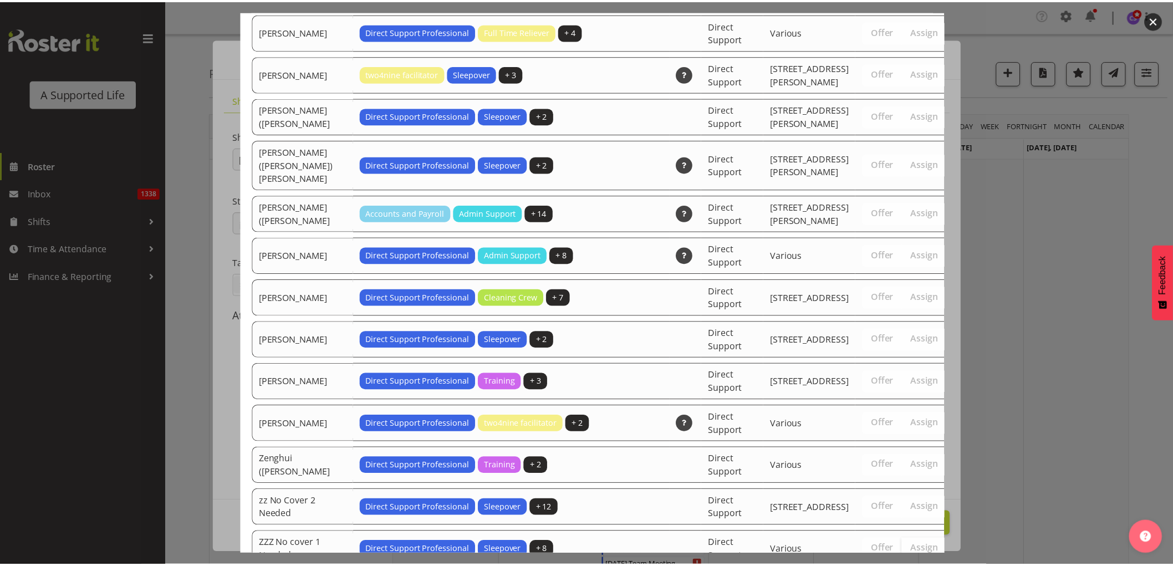
scroll to position [3526, 0]
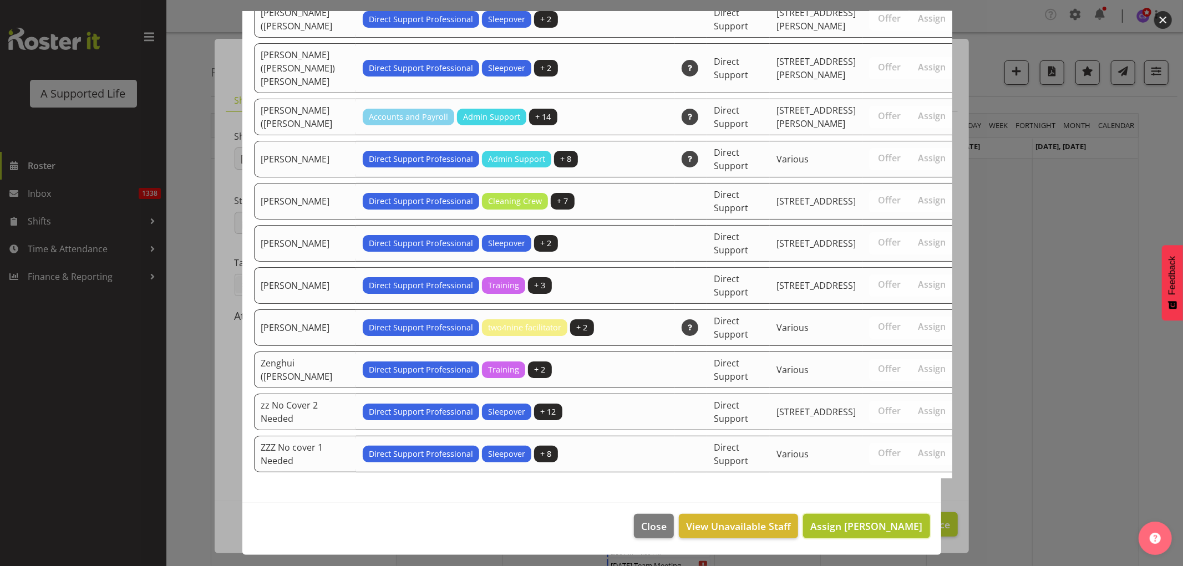
click at [778, 344] on button "Assign [PERSON_NAME]" at bounding box center [866, 526] width 126 height 24
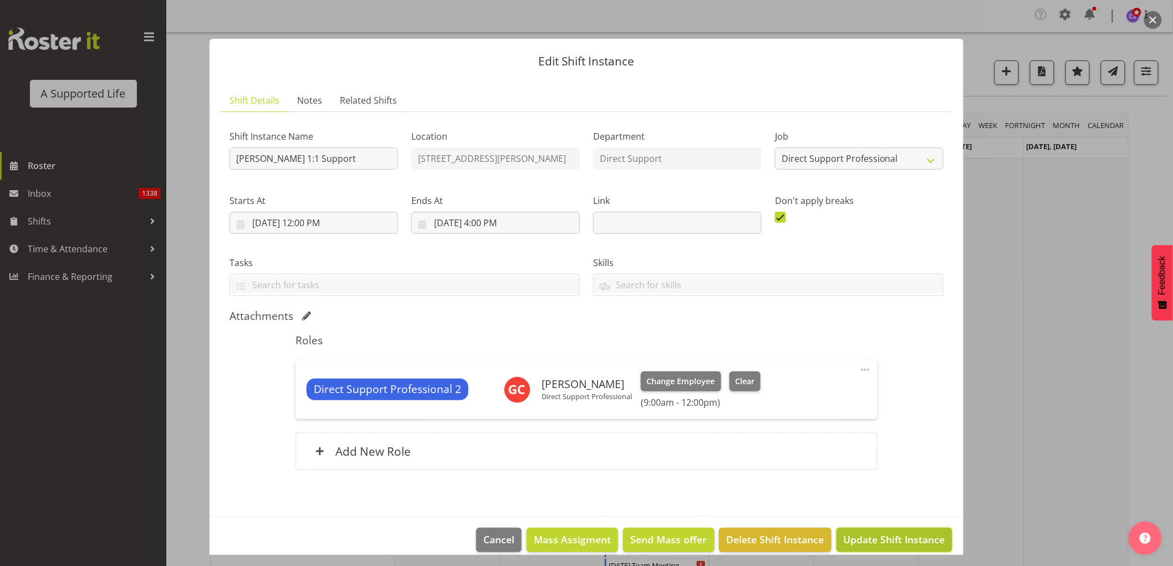
click at [778, 344] on span "Update Shift Instance" at bounding box center [894, 539] width 101 height 14
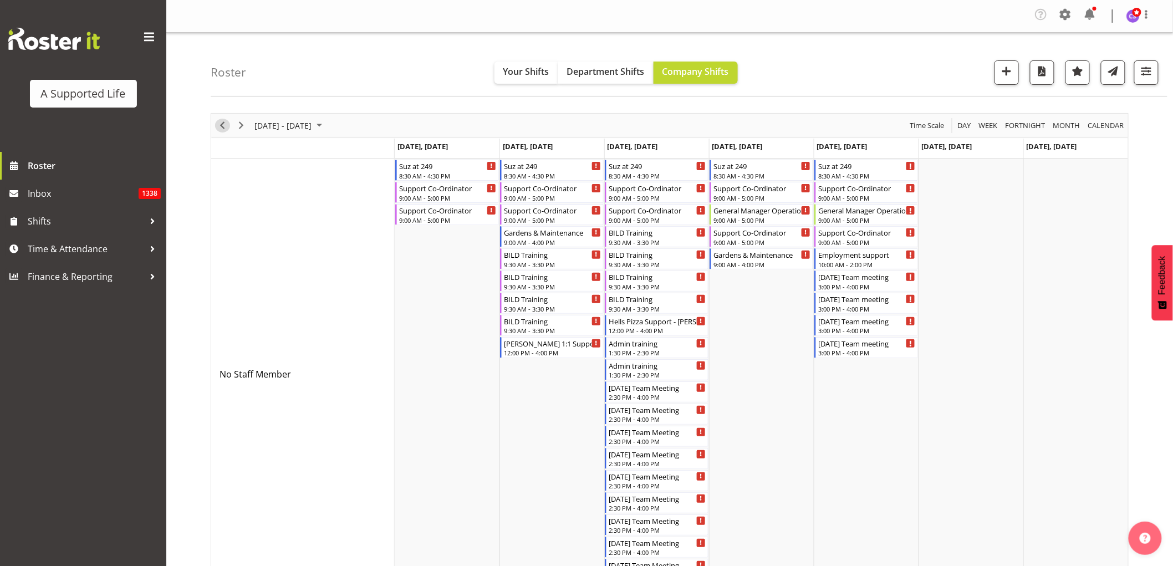
click at [222, 123] on span "Previous" at bounding box center [222, 126] width 13 height 14
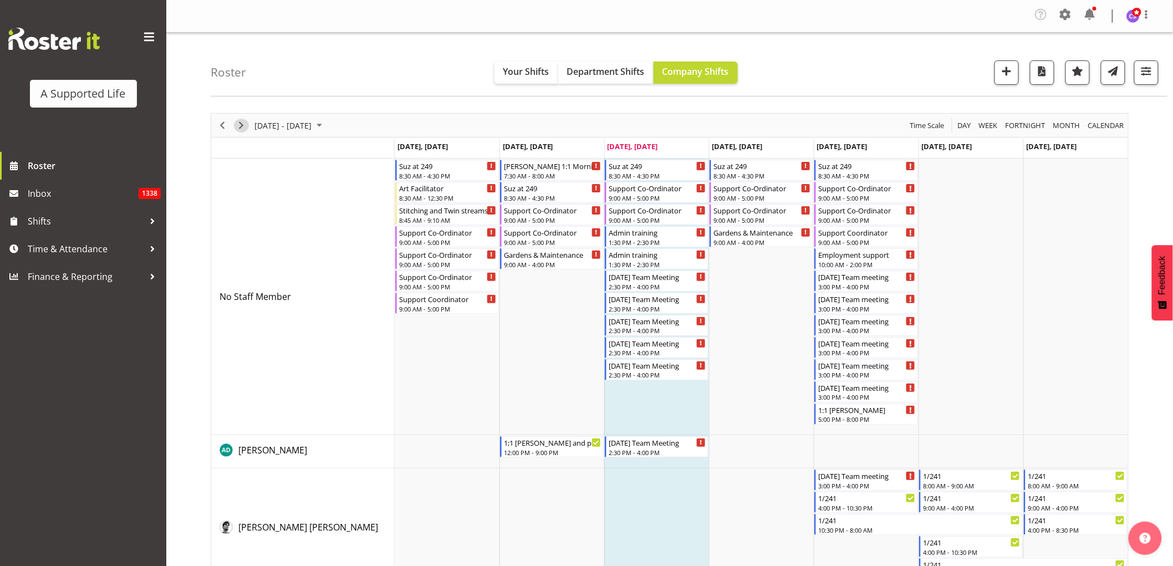
click at [237, 129] on span "Next" at bounding box center [241, 126] width 13 height 14
